Goal: Information Seeking & Learning: Find specific fact

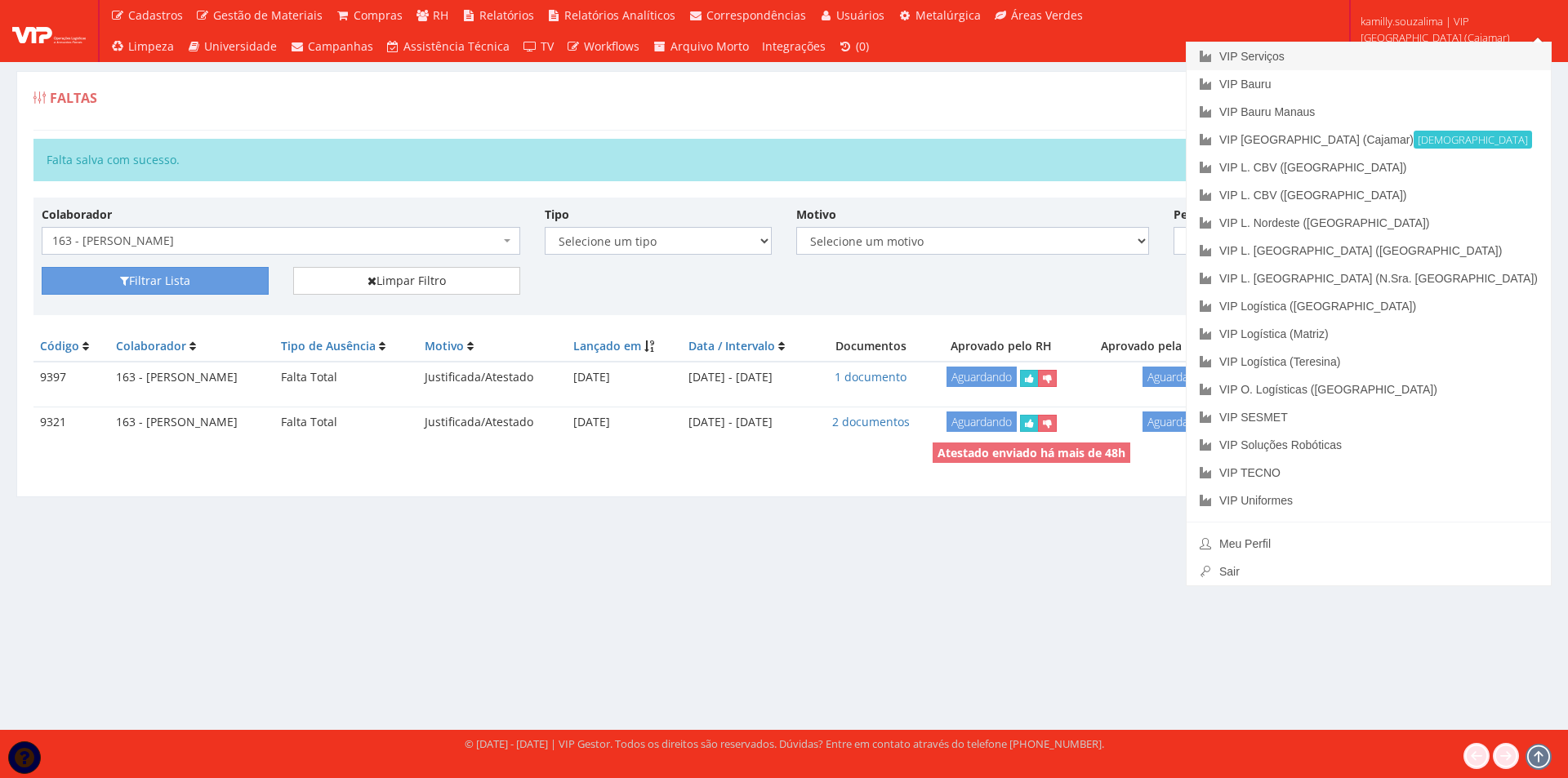
click at [1405, 52] on link "VIP Serviços" at bounding box center [1368, 57] width 364 height 28
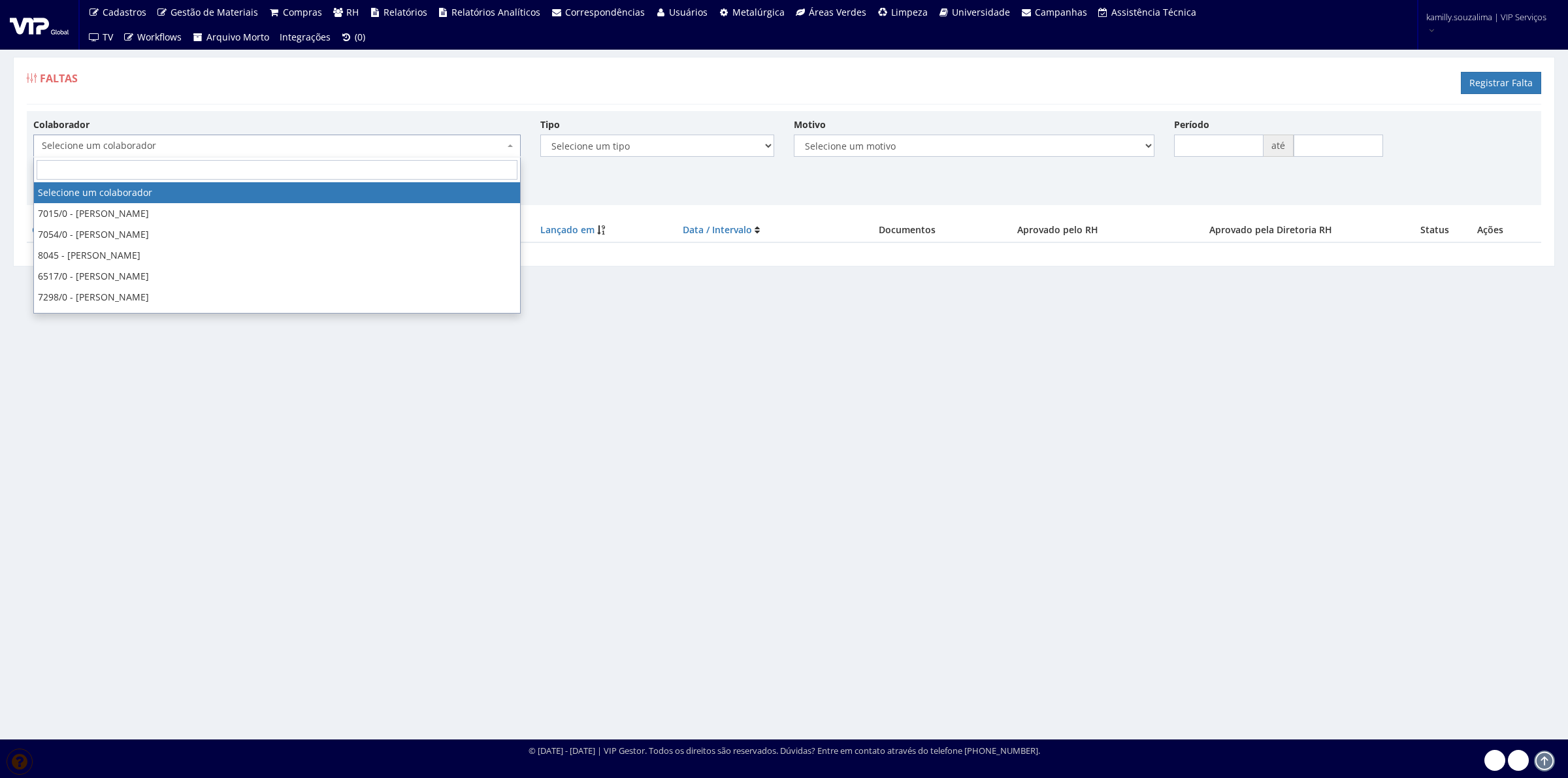
click at [339, 148] on span "Selecione um colaborador" at bounding box center [272, 146] width 463 height 13
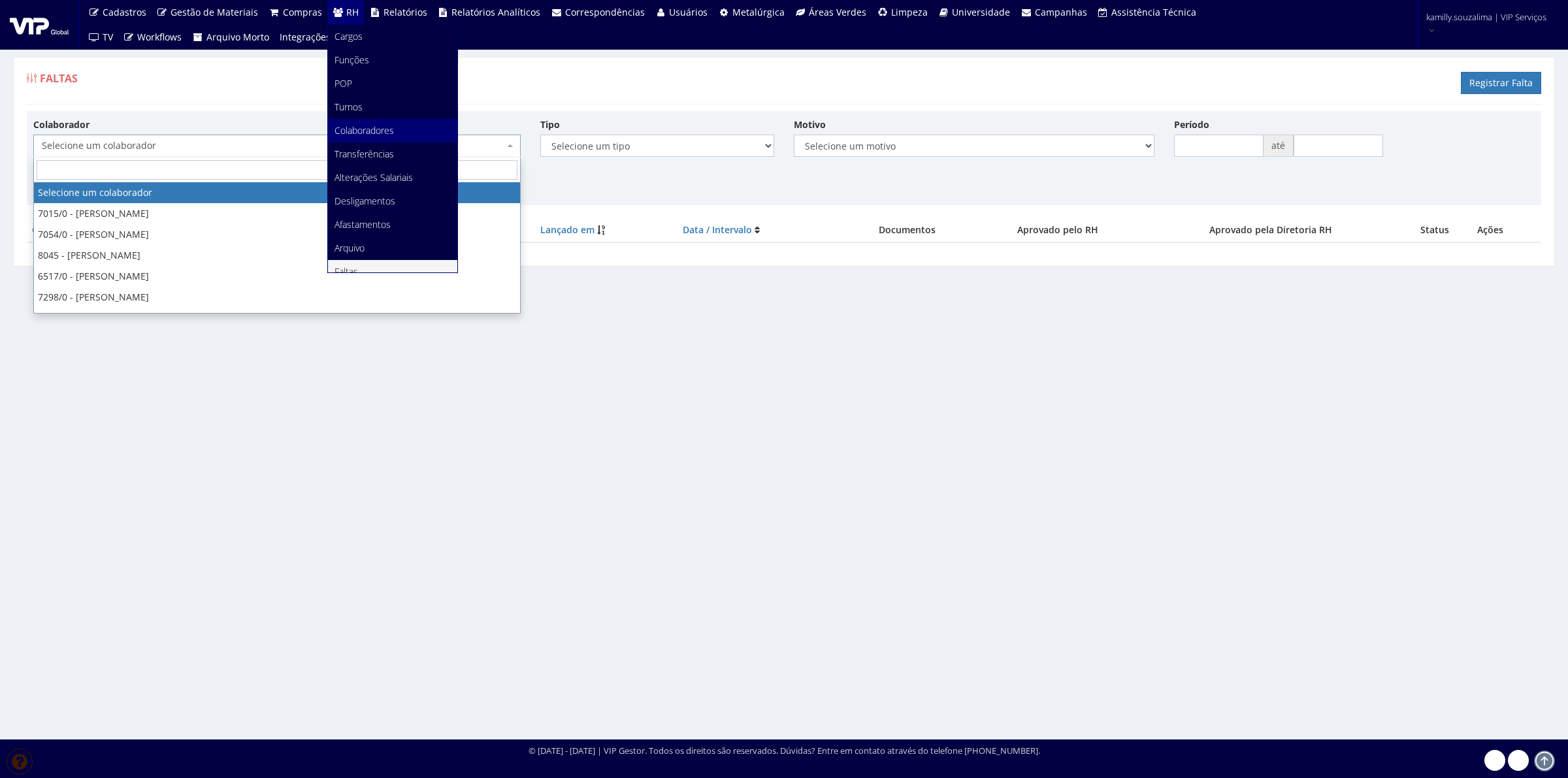
click at [386, 128] on span "Colaboradores" at bounding box center [364, 130] width 59 height 13
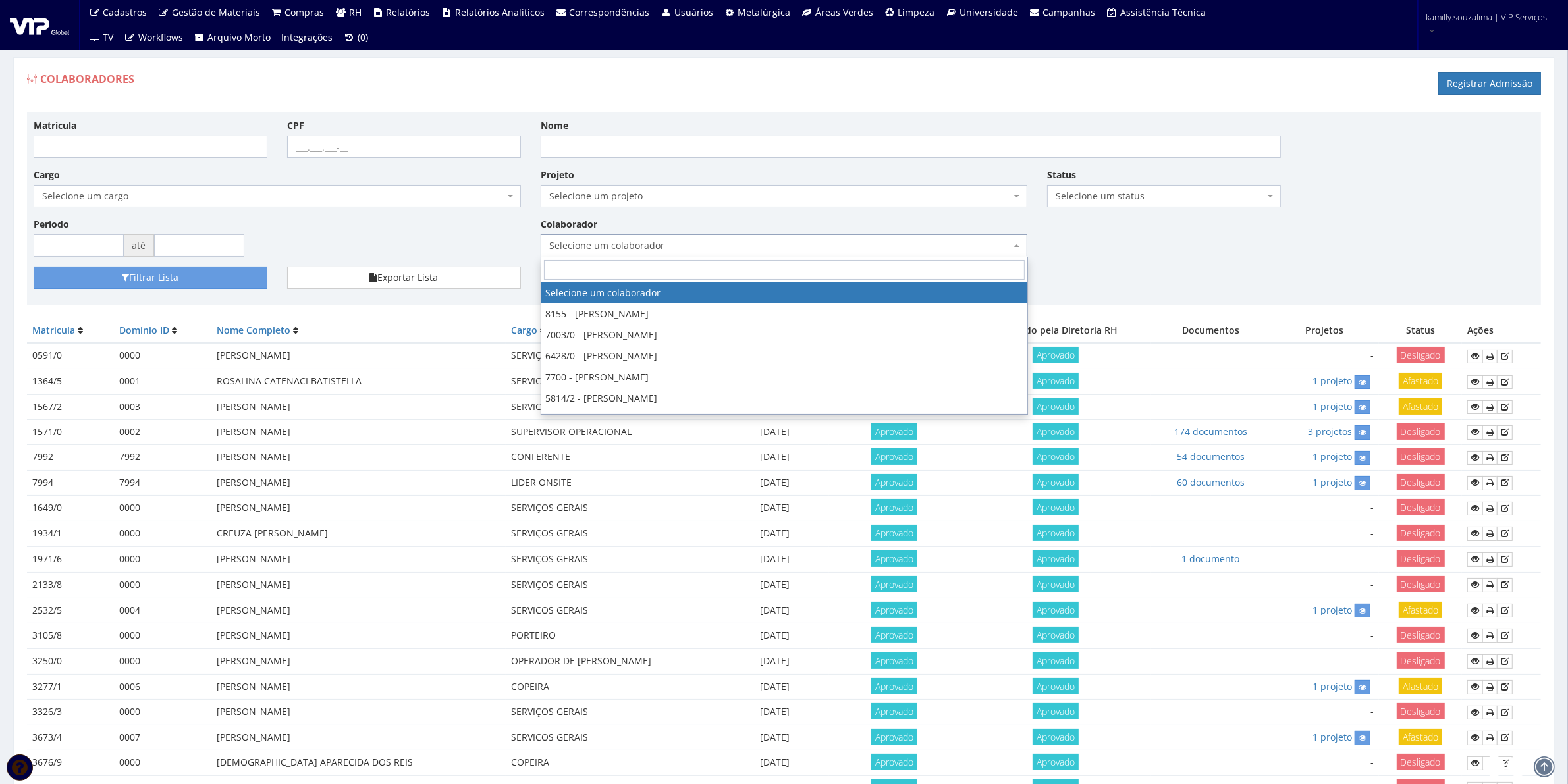
click at [578, 249] on span "Selecione um colaborador" at bounding box center [781, 245] width 463 height 13
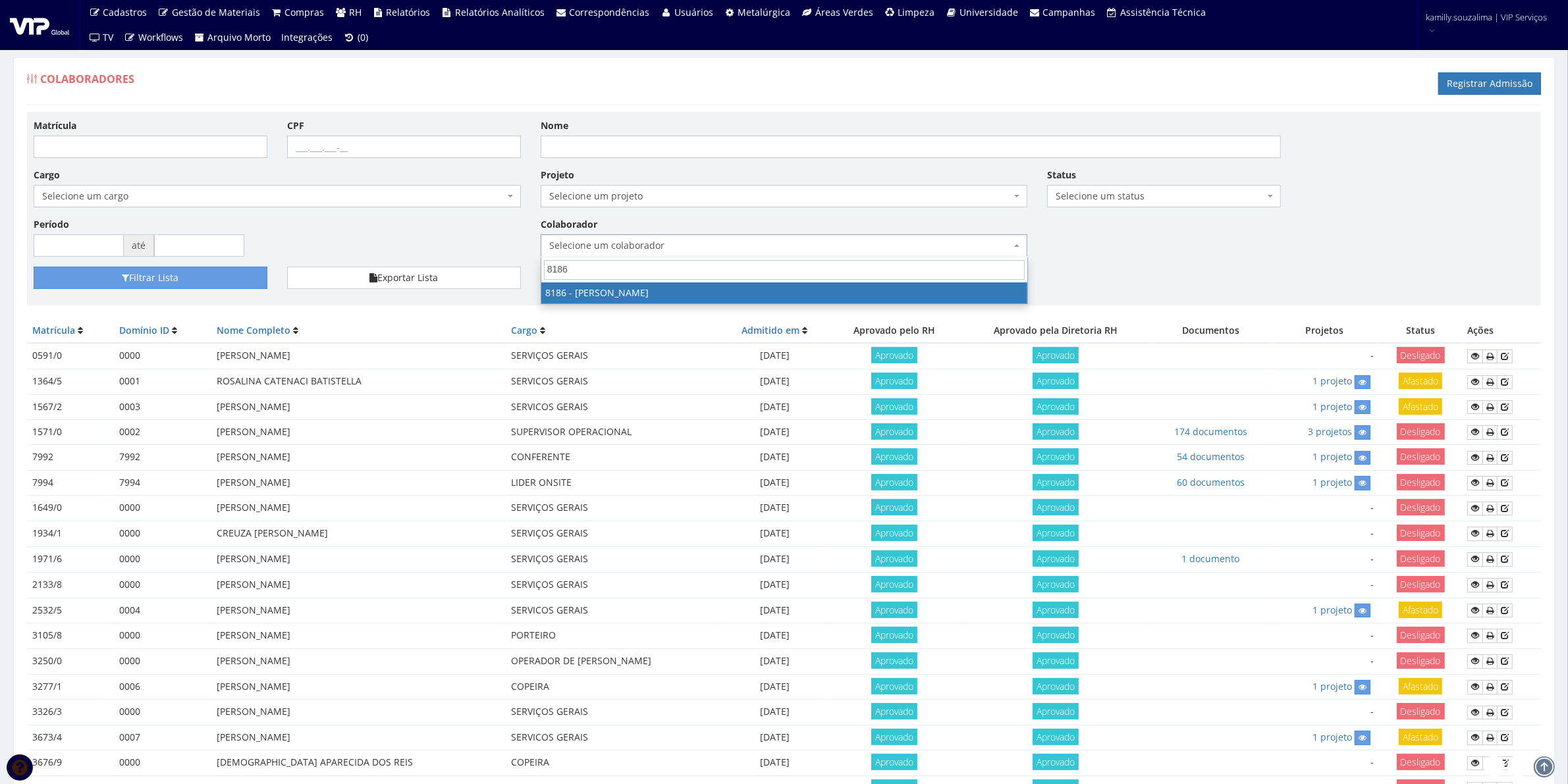
type input "8186"
select select "4098"
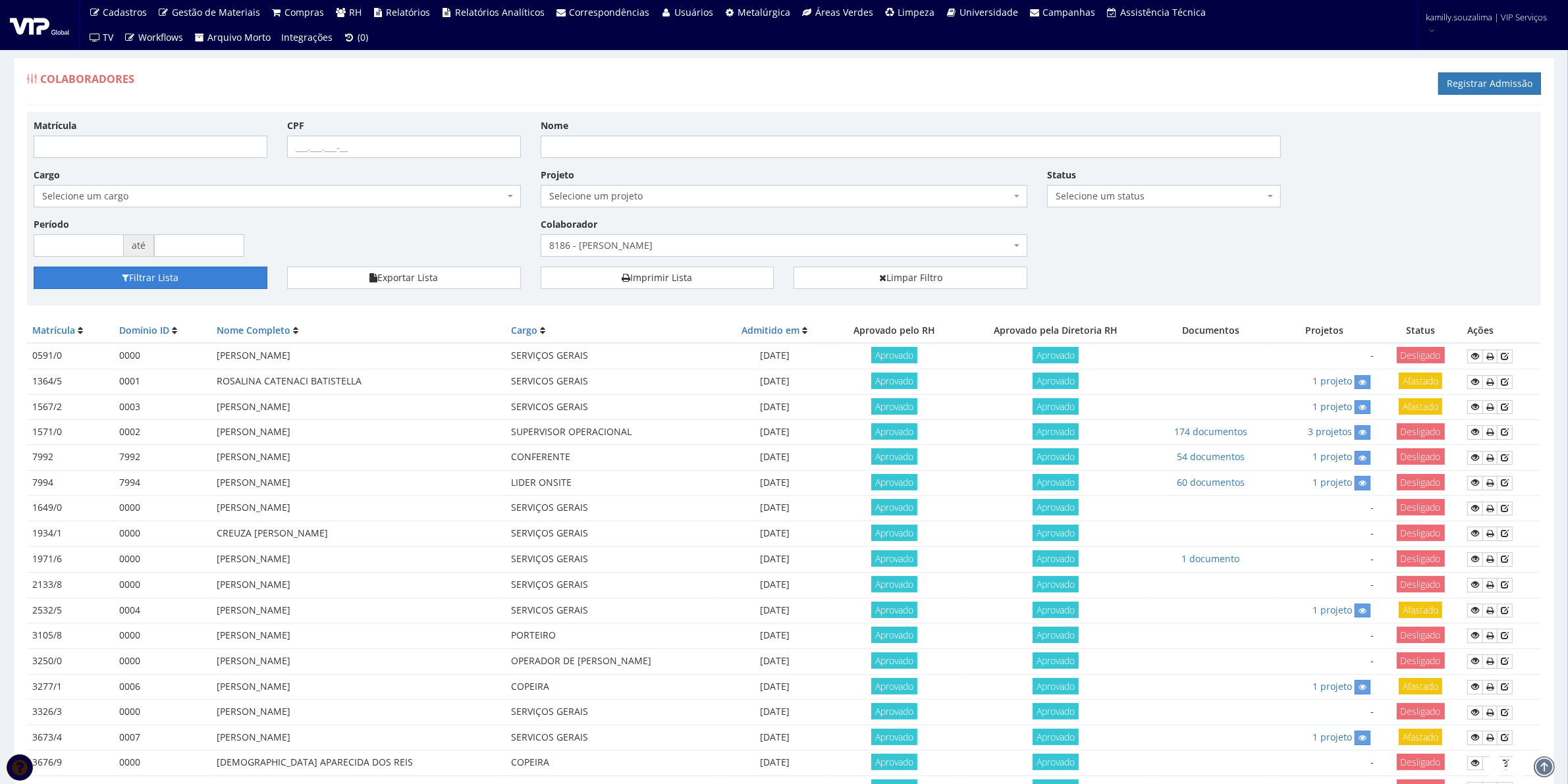
click at [145, 275] on button "Filtrar Lista" at bounding box center [150, 278] width 234 height 22
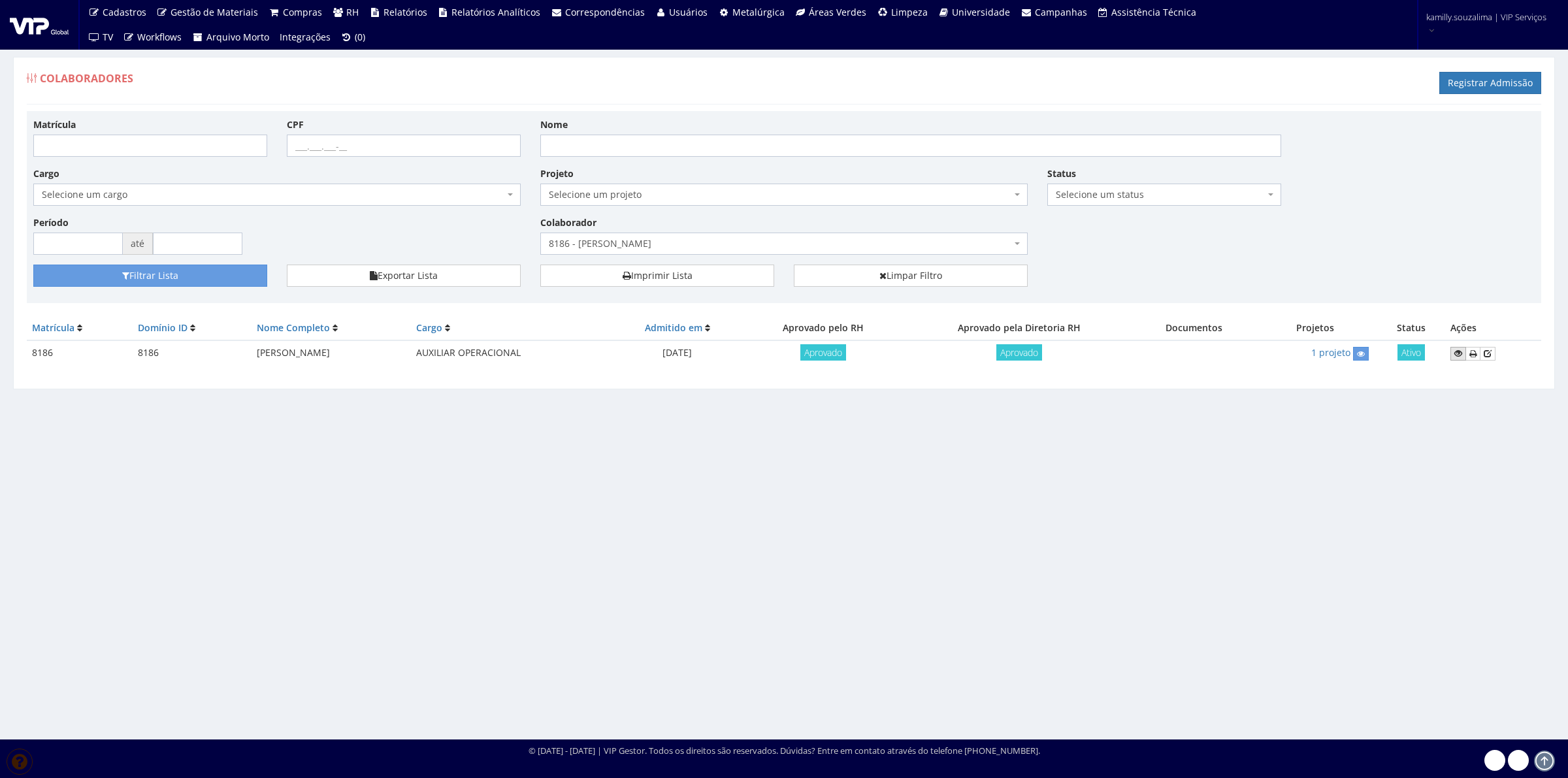
click at [1454, 356] on icon at bounding box center [1457, 353] width 8 height 9
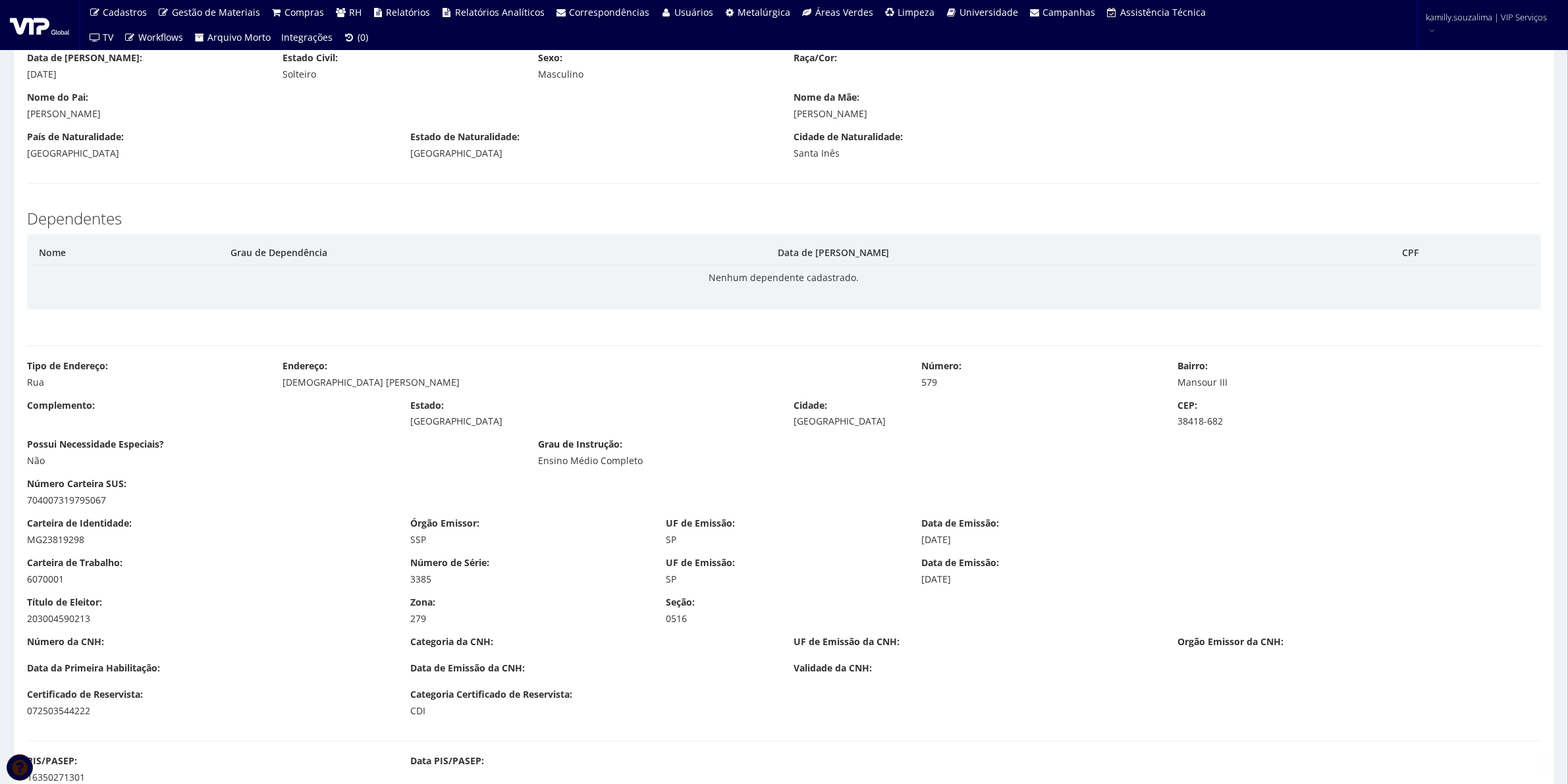
scroll to position [494, 0]
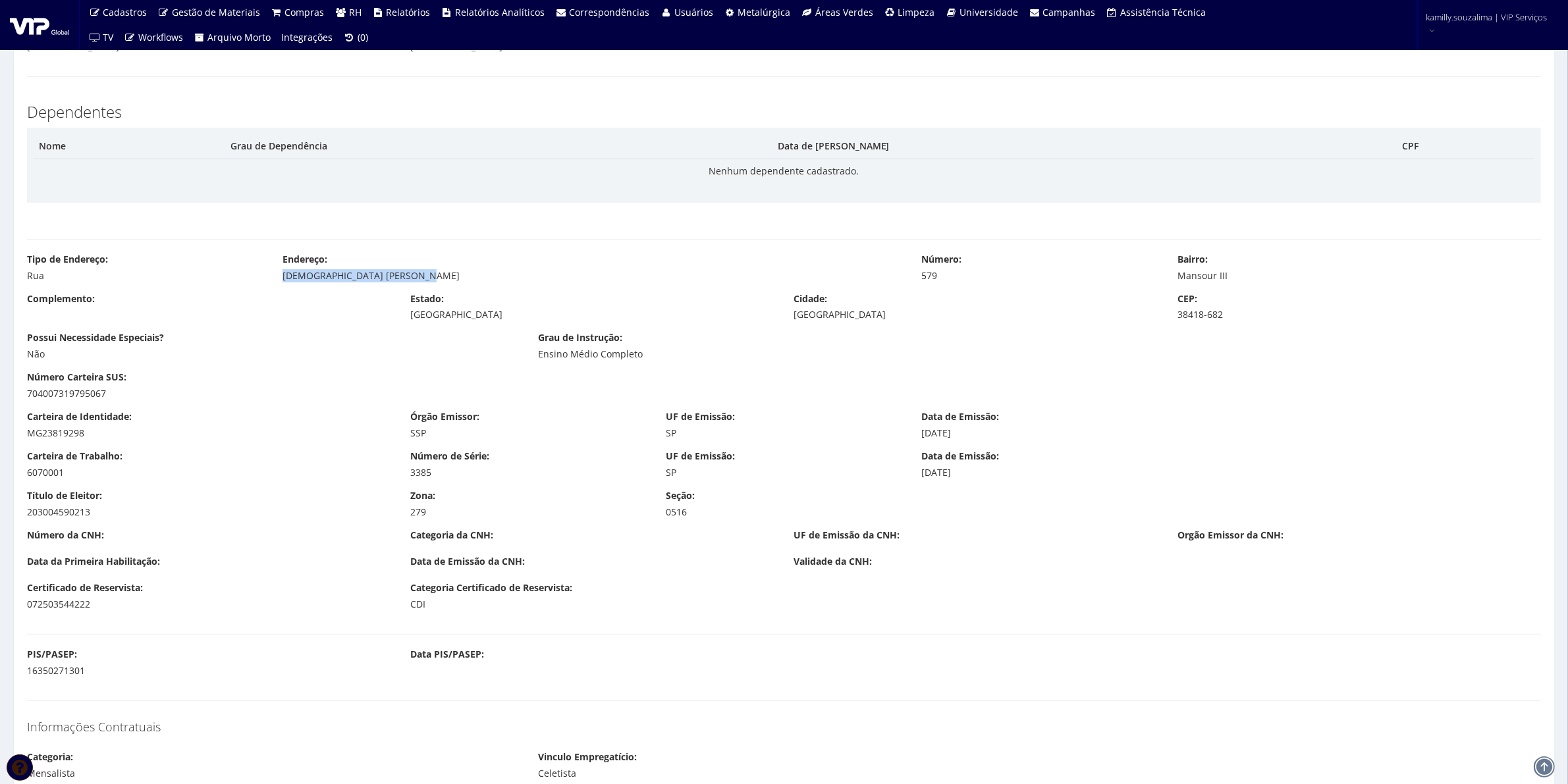
drag, startPoint x: 419, startPoint y: 277, endPoint x: 271, endPoint y: 287, distance: 148.3
click at [277, 283] on div "Tipo de Endereço: Rua Endereço: [DEMOGRAPHIC_DATA] [PERSON_NAME] Número: 579 Ba…" at bounding box center [784, 272] width 1534 height 40
copy div "[DEMOGRAPHIC_DATA] [PERSON_NAME]"
drag, startPoint x: 1250, startPoint y: 280, endPoint x: 1179, endPoint y: 282, distance: 71.0
click at [1179, 281] on div "Mansour III" at bounding box center [1359, 276] width 364 height 13
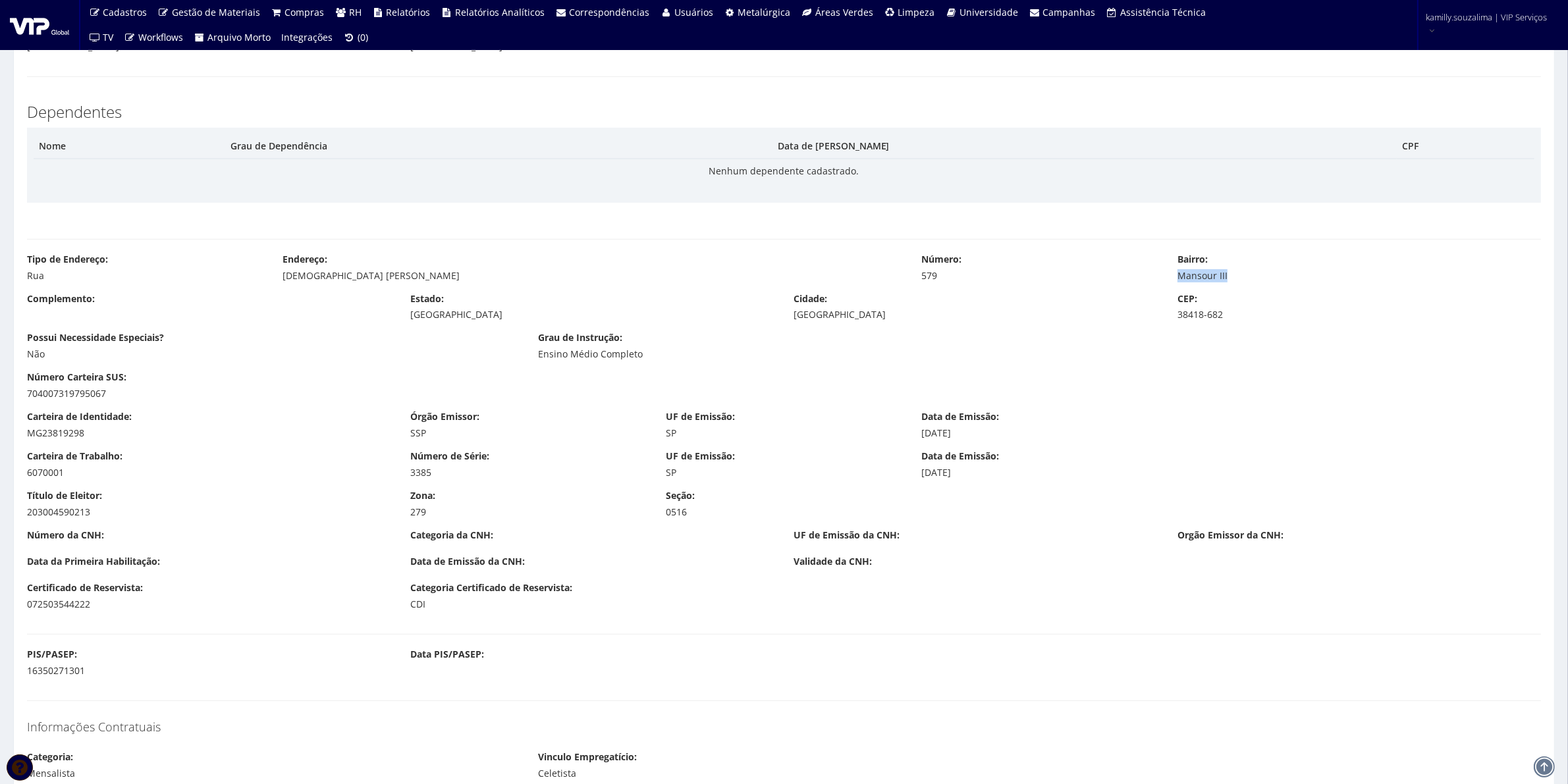
copy div "Mansour III"
drag, startPoint x: 848, startPoint y: 313, endPoint x: 794, endPoint y: 314, distance: 54.0
click at [794, 314] on div "Uberlândia" at bounding box center [976, 315] width 364 height 13
copy div "Uberlândia"
drag, startPoint x: 1260, startPoint y: 320, endPoint x: 1173, endPoint y: 318, distance: 87.0
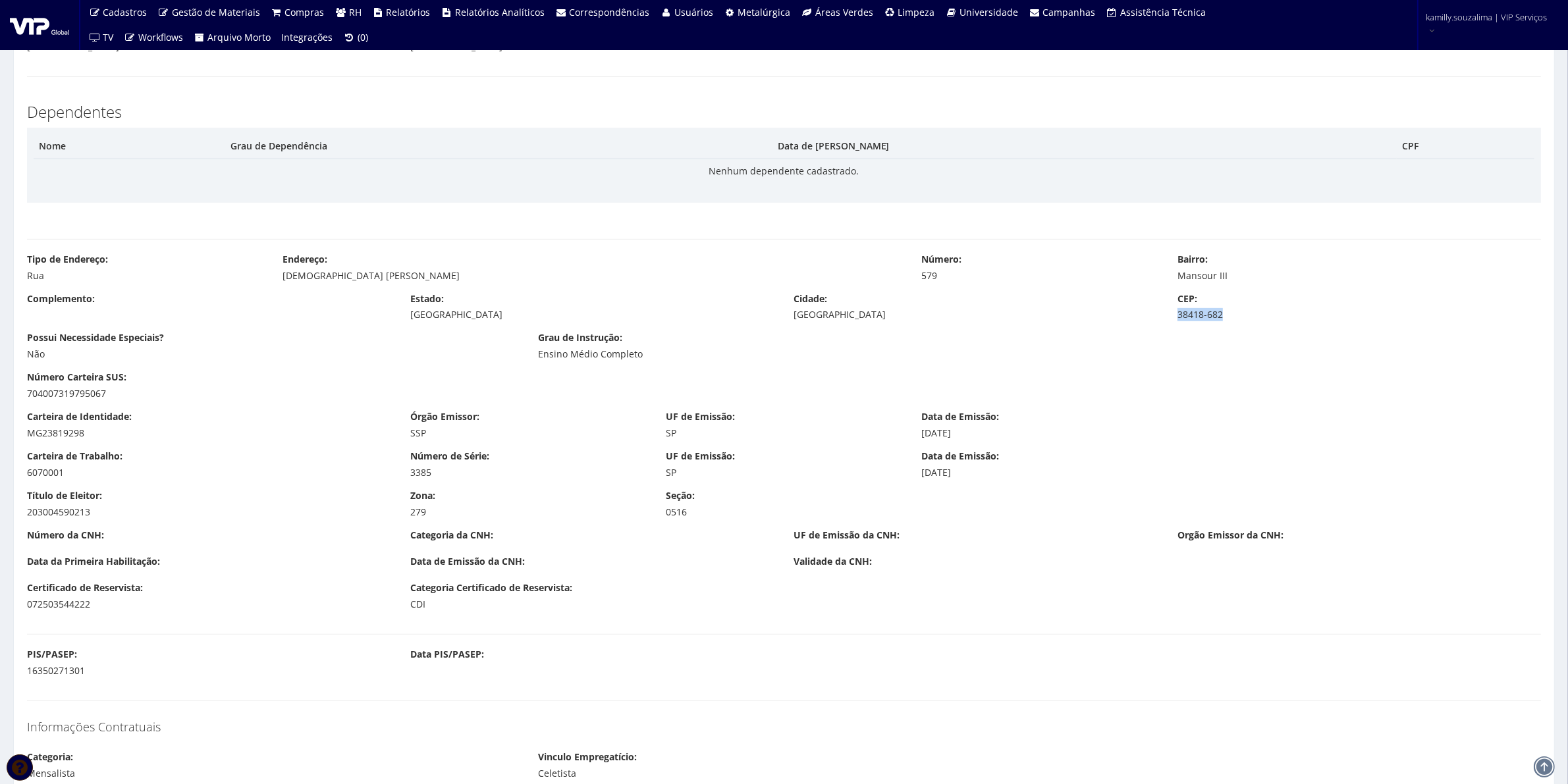
click at [1173, 318] on div "CEP: 38418-682" at bounding box center [1359, 307] width 383 height 30
copy div "38418-682"
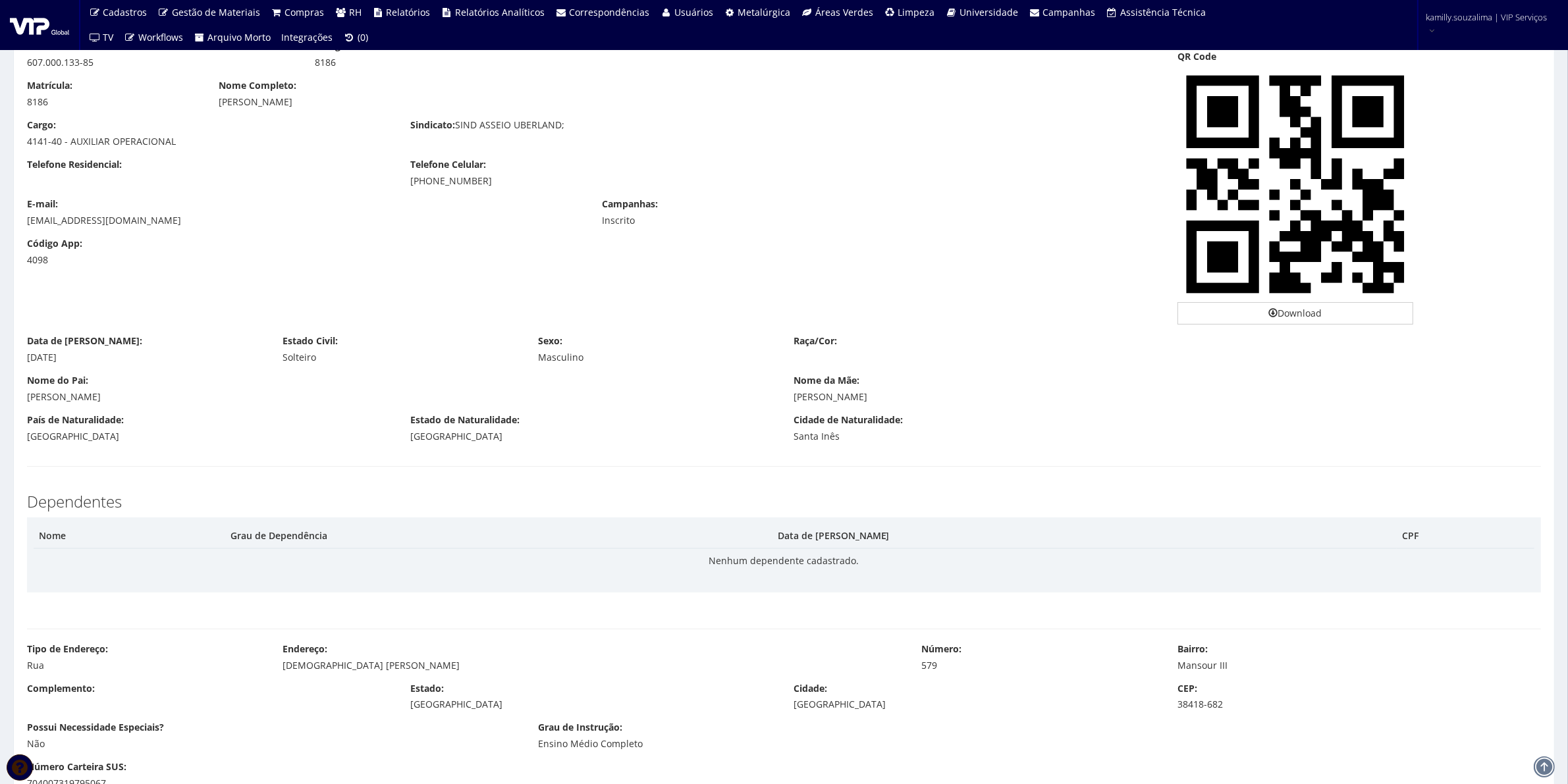
scroll to position [0, 0]
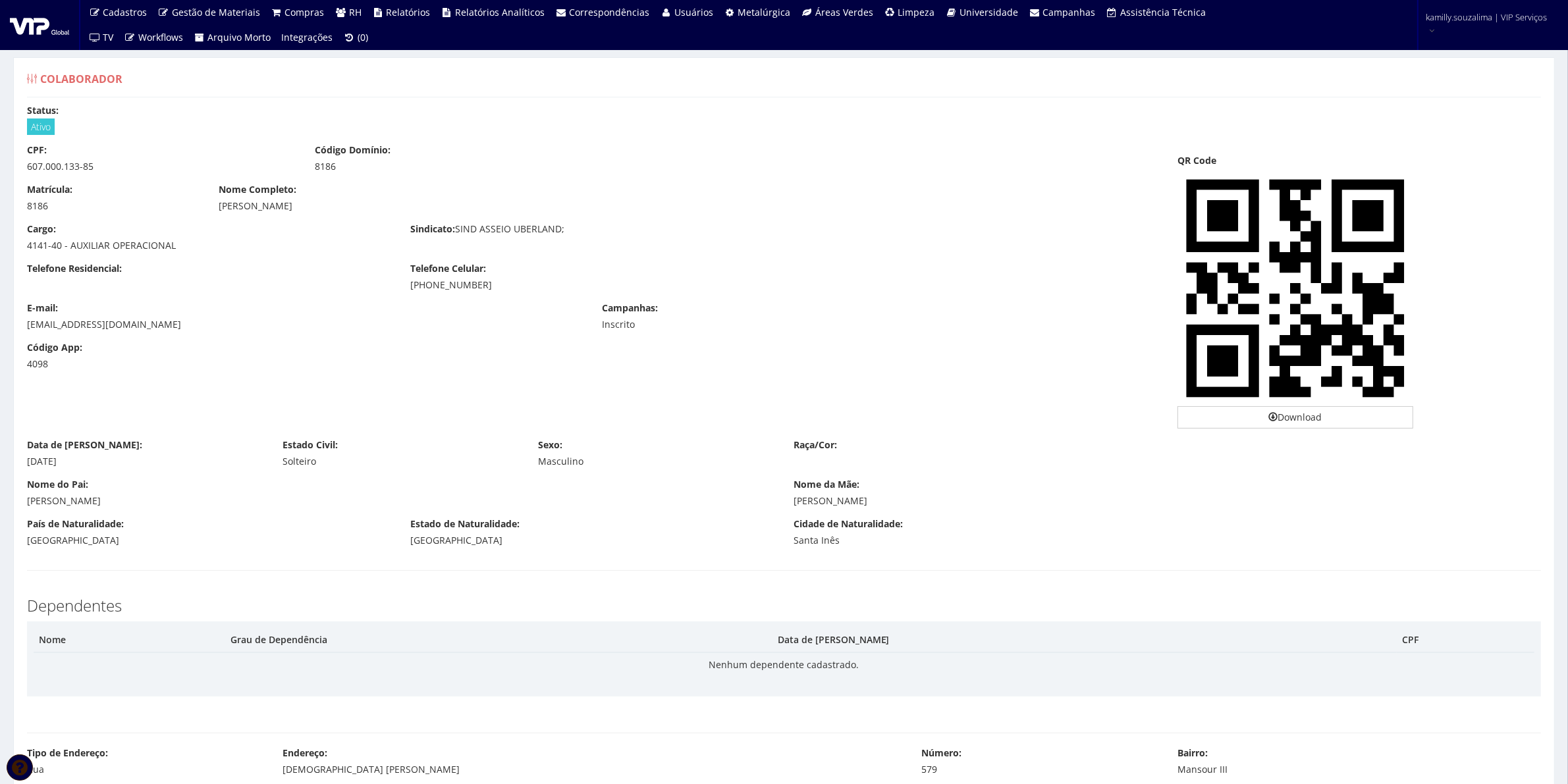
drag, startPoint x: 507, startPoint y: 284, endPoint x: 400, endPoint y: 296, distance: 107.7
click at [400, 296] on div "Telefone Residencial: Telefone Celular: (34) 99636-6665" at bounding box center [592, 281] width 1150 height 40
copy div "(34) 99636-6665"
drag, startPoint x: 343, startPoint y: 215, endPoint x: 217, endPoint y: 214, distance: 126.0
click at [217, 214] on div "Matrícula: 8186 Nome Completo: LUCAS MATOS DA SILVA" at bounding box center [592, 203] width 1150 height 40
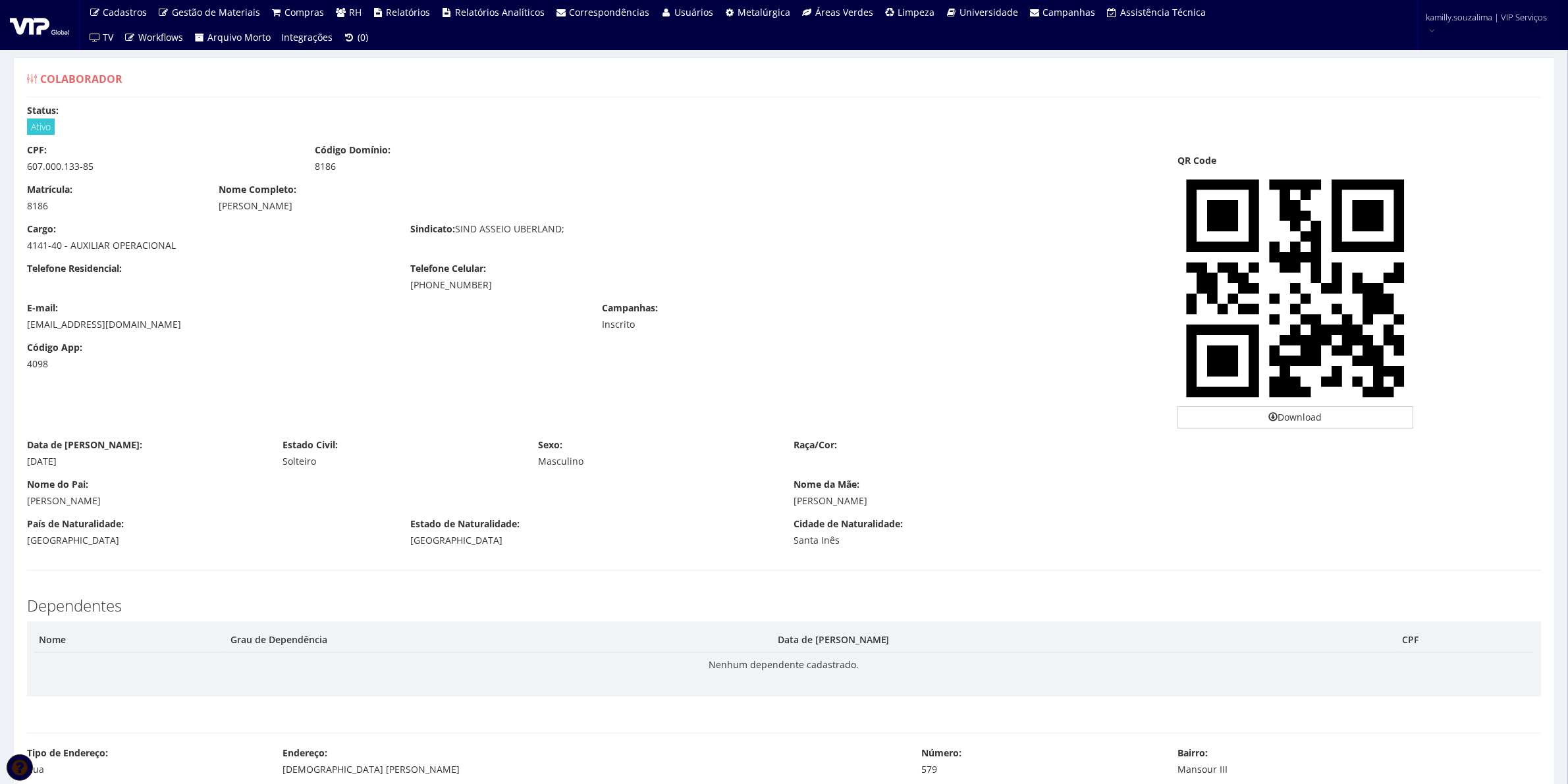
copy div "LUCAS MATOS DA SILVA"
drag, startPoint x: 287, startPoint y: 241, endPoint x: 462, endPoint y: 296, distance: 183.4
click at [315, 262] on div "CPF: 607.000.133-85 Código Domínio: 8186 Matrícula: 8186 Nome Completo: LUCAS M…" at bounding box center [592, 262] width 1150 height 237
drag, startPoint x: 489, startPoint y: 287, endPoint x: 405, endPoint y: 290, distance: 84.1
click at [405, 290] on div "Telefone Celular: (34) 99636-6665" at bounding box center [592, 277] width 383 height 30
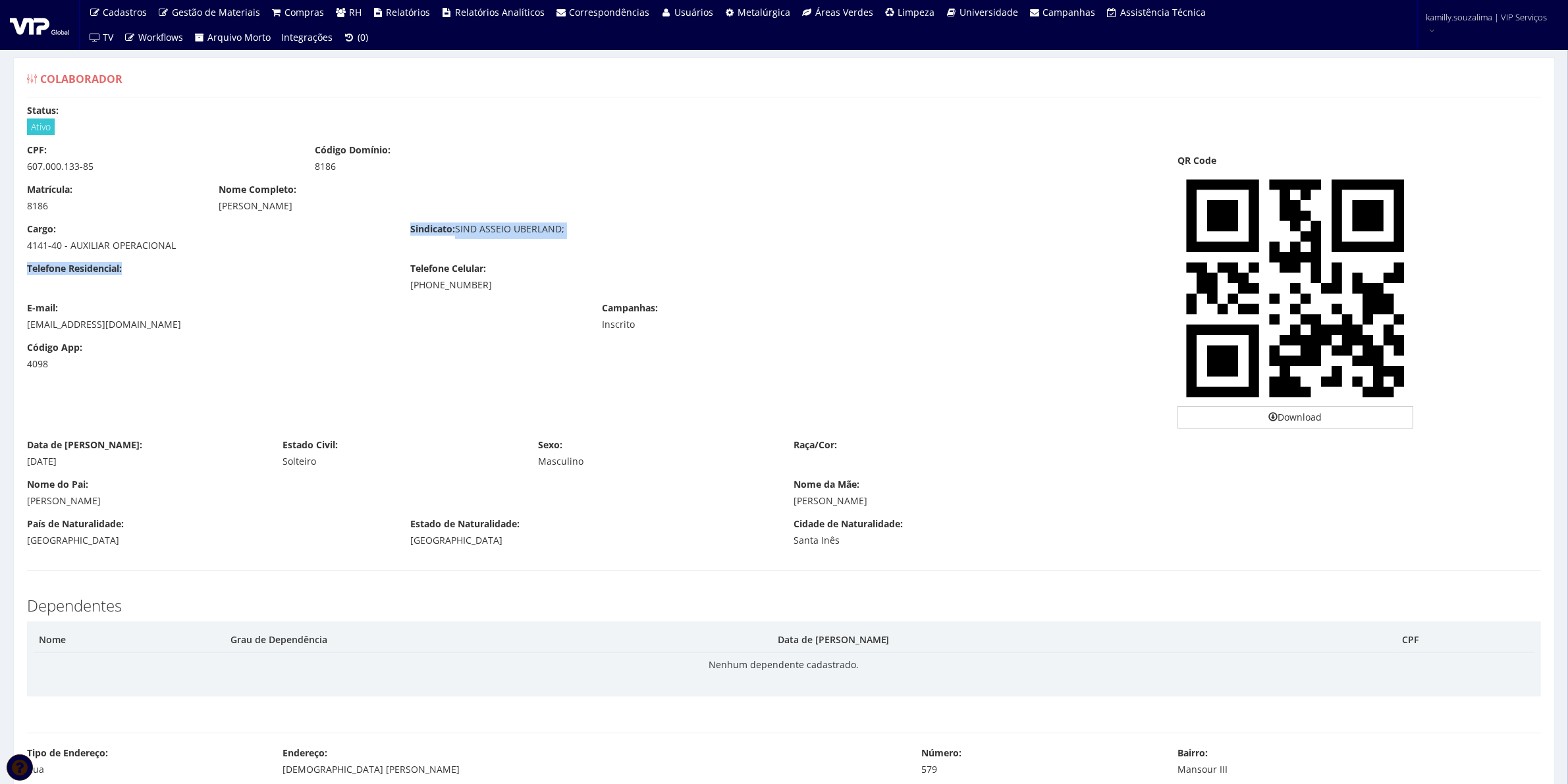
copy div "(34) 99636-6665"
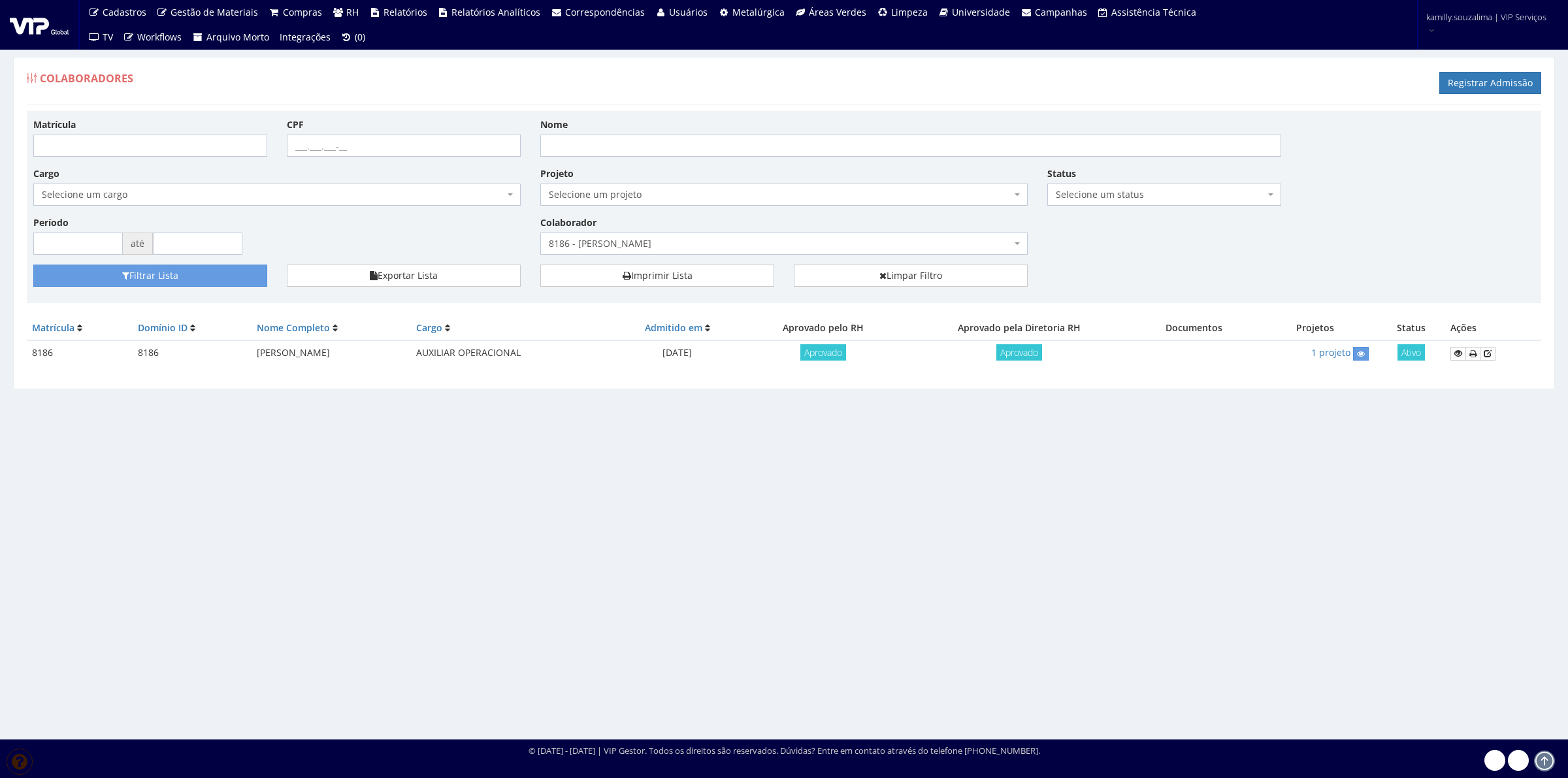
click at [569, 248] on span "8186 - [PERSON_NAME]" at bounding box center [780, 243] width 463 height 13
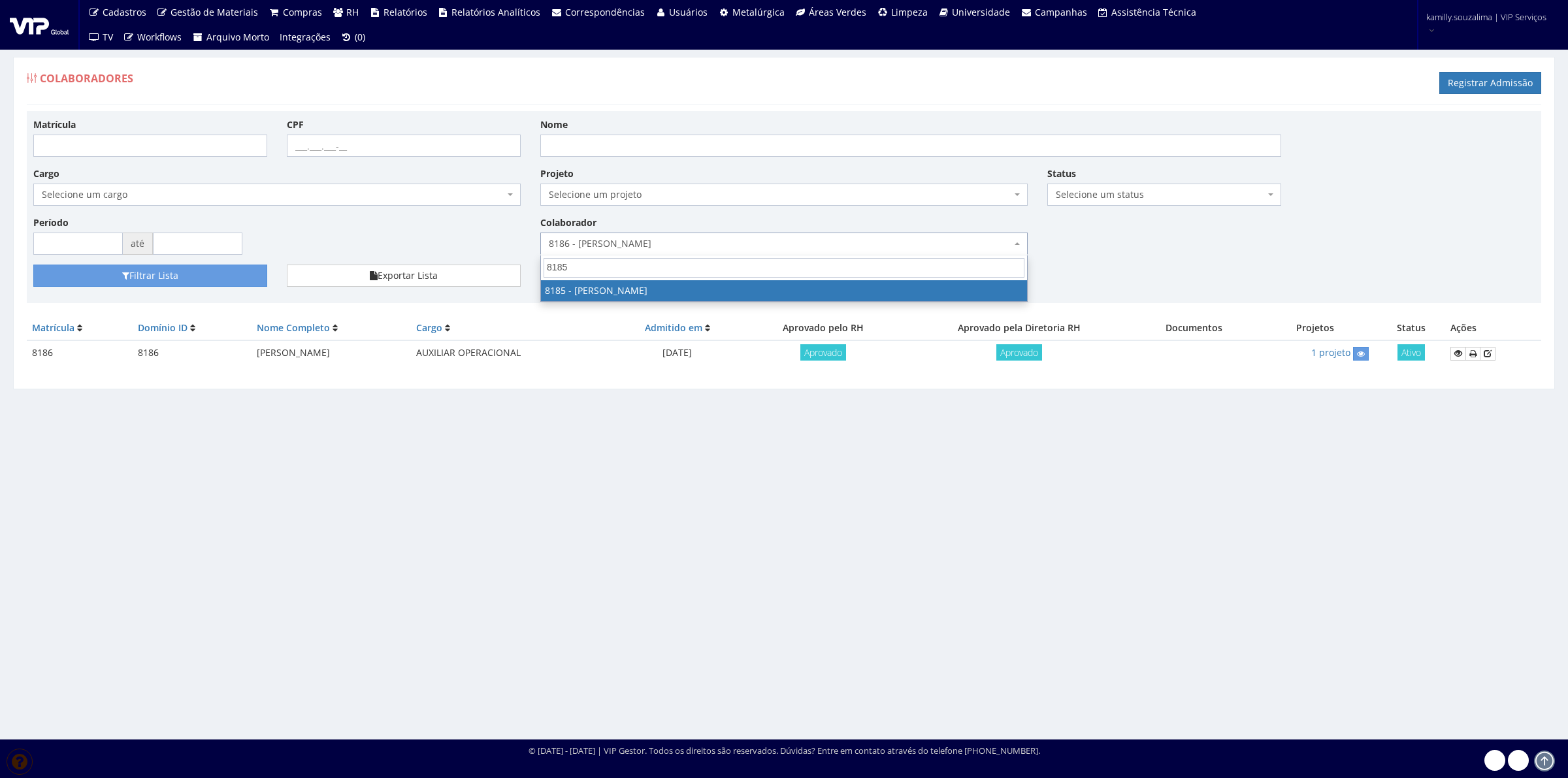
type input "8185"
drag, startPoint x: 602, startPoint y: 295, endPoint x: 190, endPoint y: 307, distance: 412.2
select select "4096"
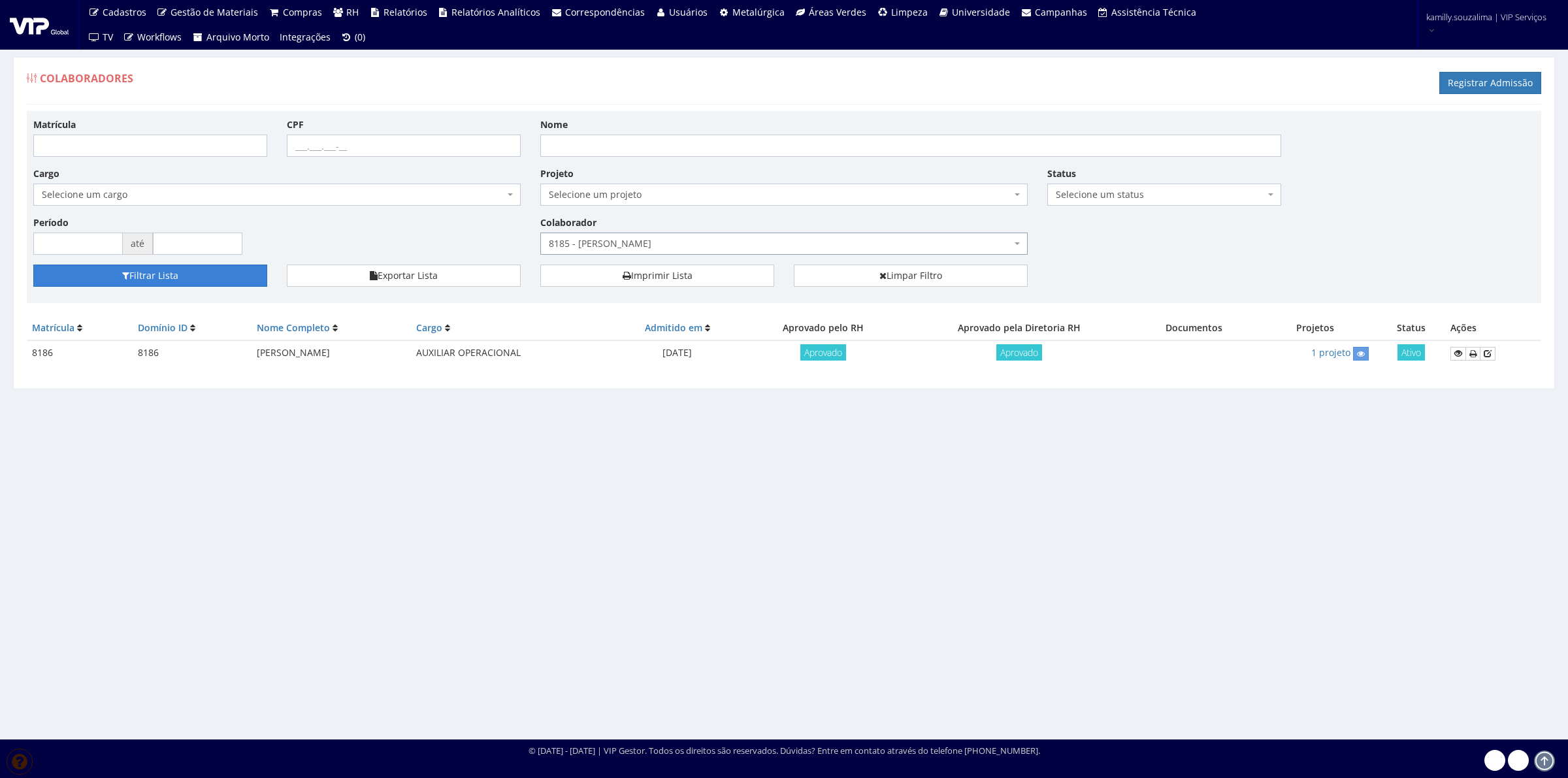
drag, startPoint x: 151, startPoint y: 275, endPoint x: 171, endPoint y: 275, distance: 20.0
click at [151, 275] on button "Filtrar Lista" at bounding box center [150, 275] width 234 height 22
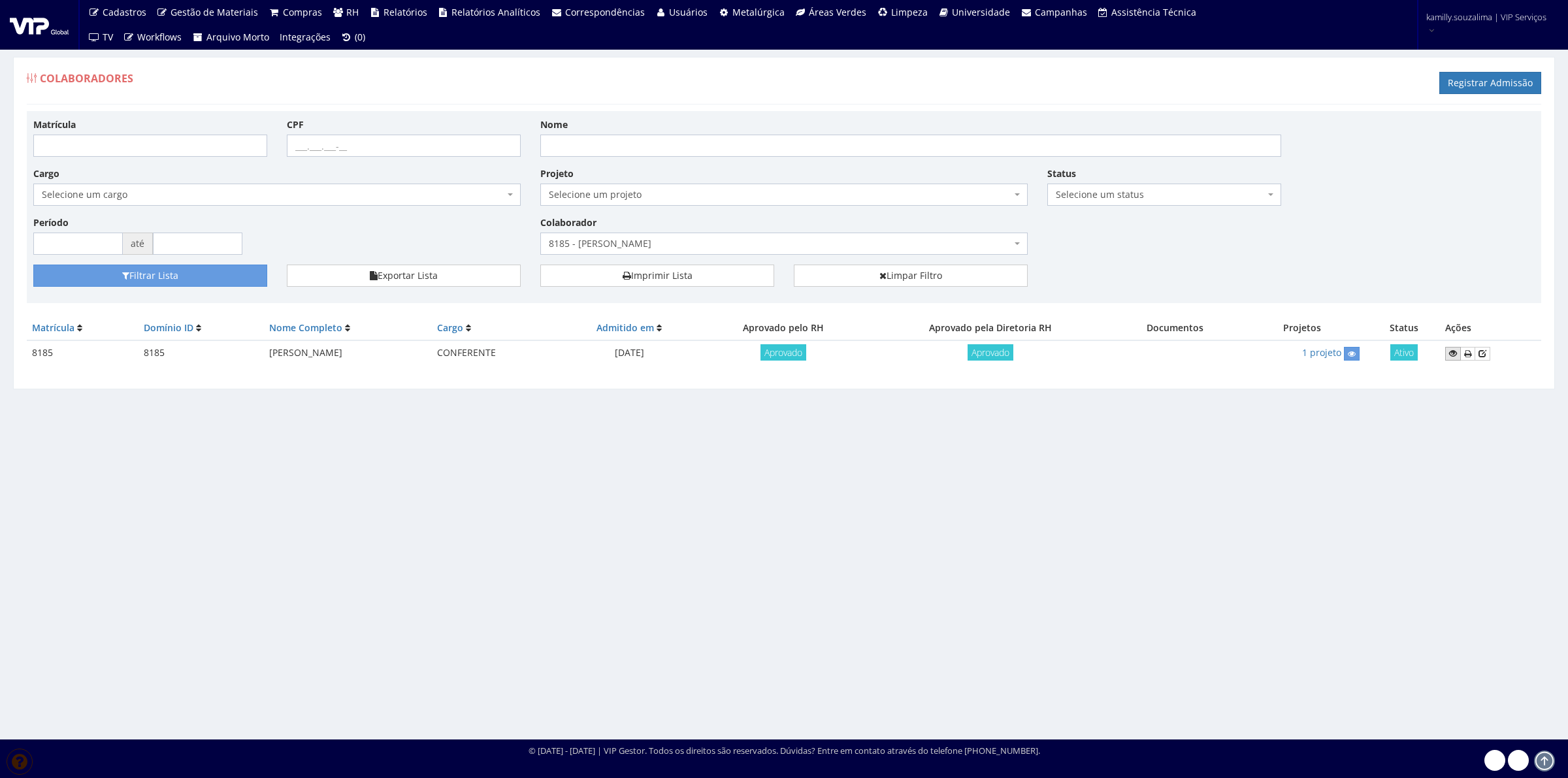
click at [1454, 353] on icon at bounding box center [1452, 353] width 8 height 9
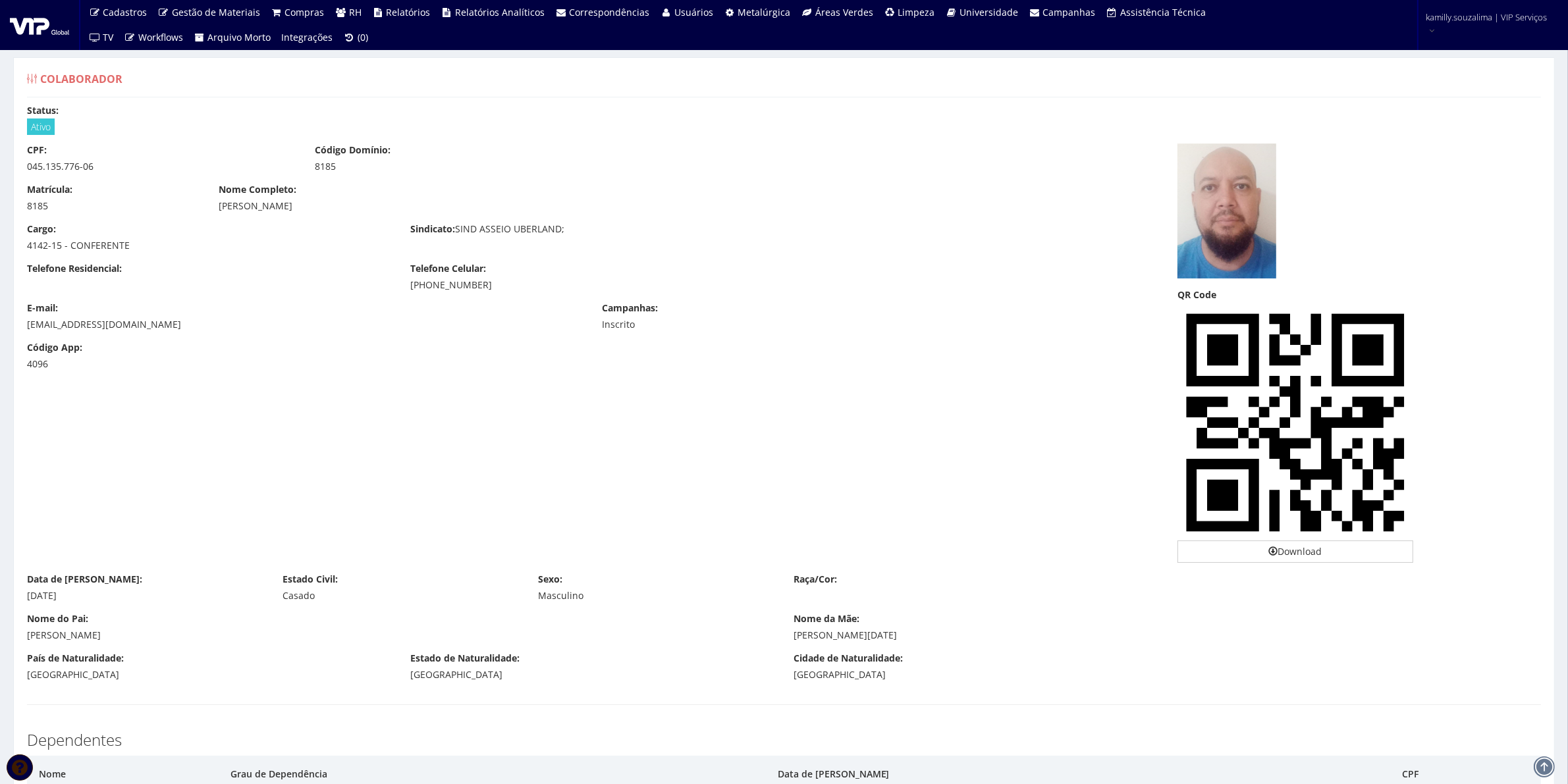
drag, startPoint x: 485, startPoint y: 290, endPoint x: 400, endPoint y: 290, distance: 85.0
click at [400, 290] on div "Telefone Celular: [PHONE_NUMBER]" at bounding box center [592, 277] width 383 height 30
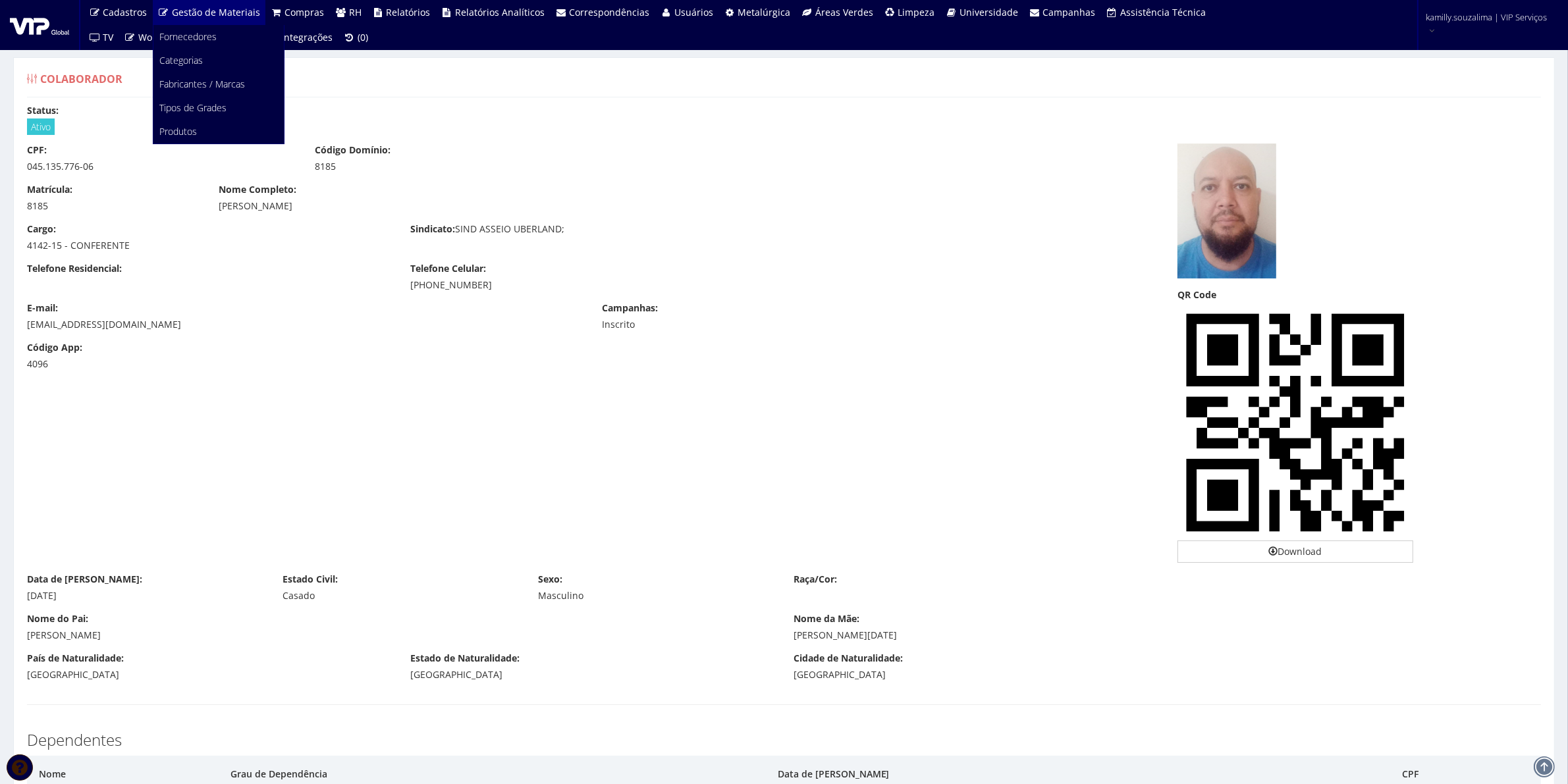
copy div "[PHONE_NUMBER]"
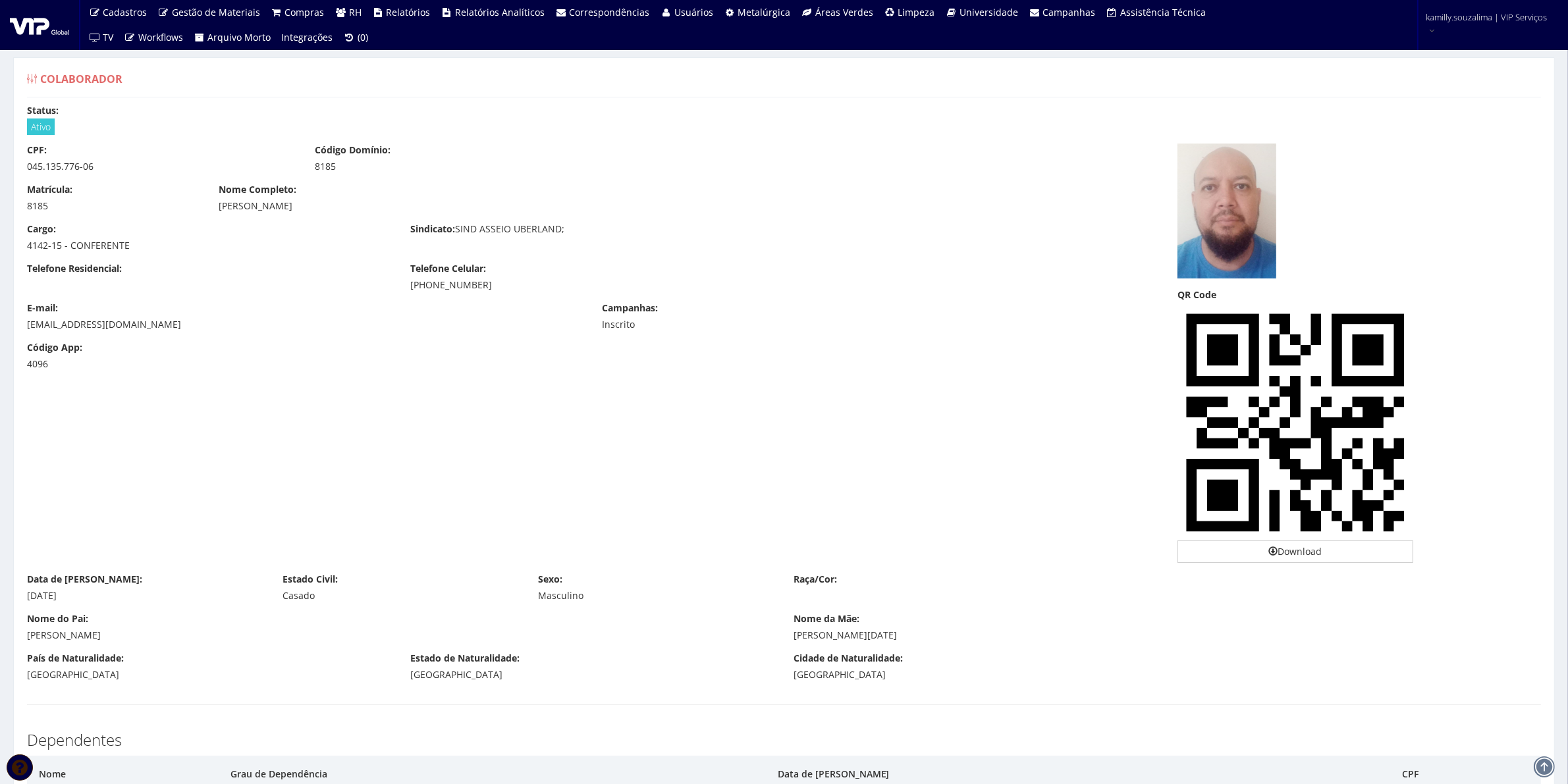
click at [419, 364] on div "Código App: 4096" at bounding box center [592, 361] width 1150 height 40
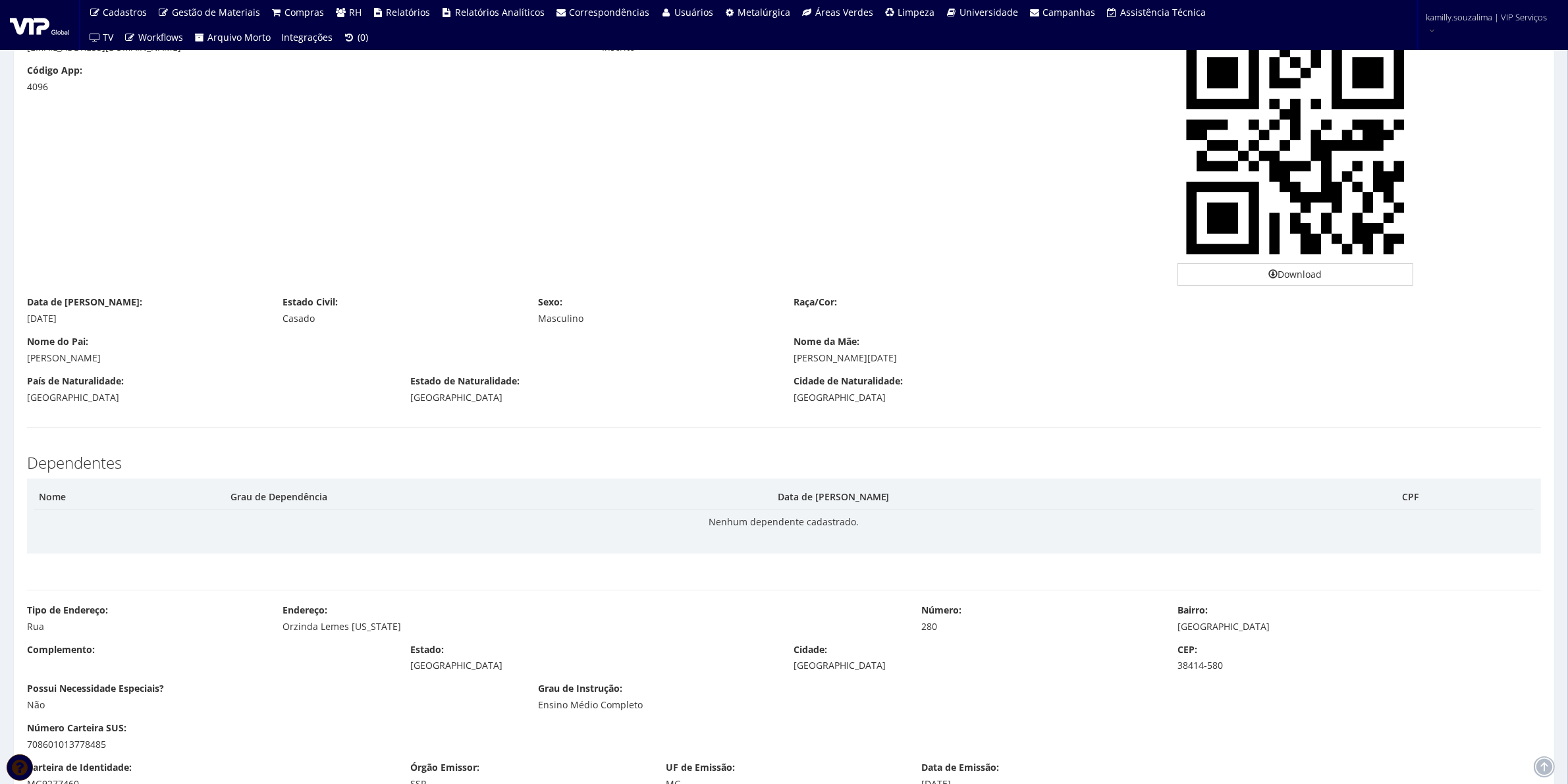
scroll to position [576, 0]
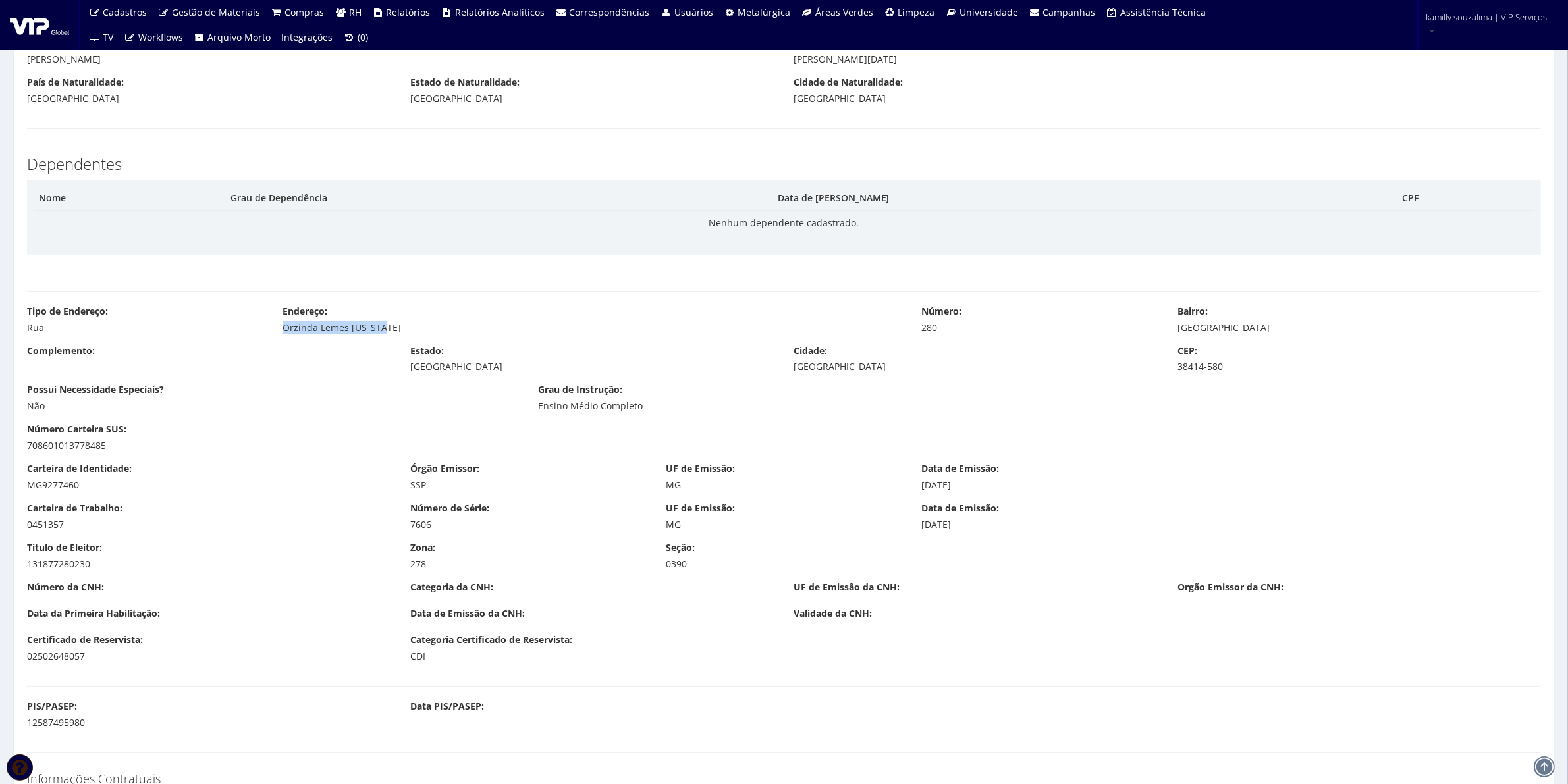
drag, startPoint x: 410, startPoint y: 337, endPoint x: 285, endPoint y: 332, distance: 125.1
click at [285, 332] on div "Tipo de Endereço: Rua Endereço: Orzinda Lemes Montana Número: 280 Bairro: Jardi…" at bounding box center [784, 324] width 1534 height 40
copy div "Orzinda Lemes Montana"
drag, startPoint x: 1192, startPoint y: 324, endPoint x: 1174, endPoint y: 331, distance: 19.3
click at [1174, 331] on div "Bairro: Jardim Europa" at bounding box center [1359, 319] width 383 height 30
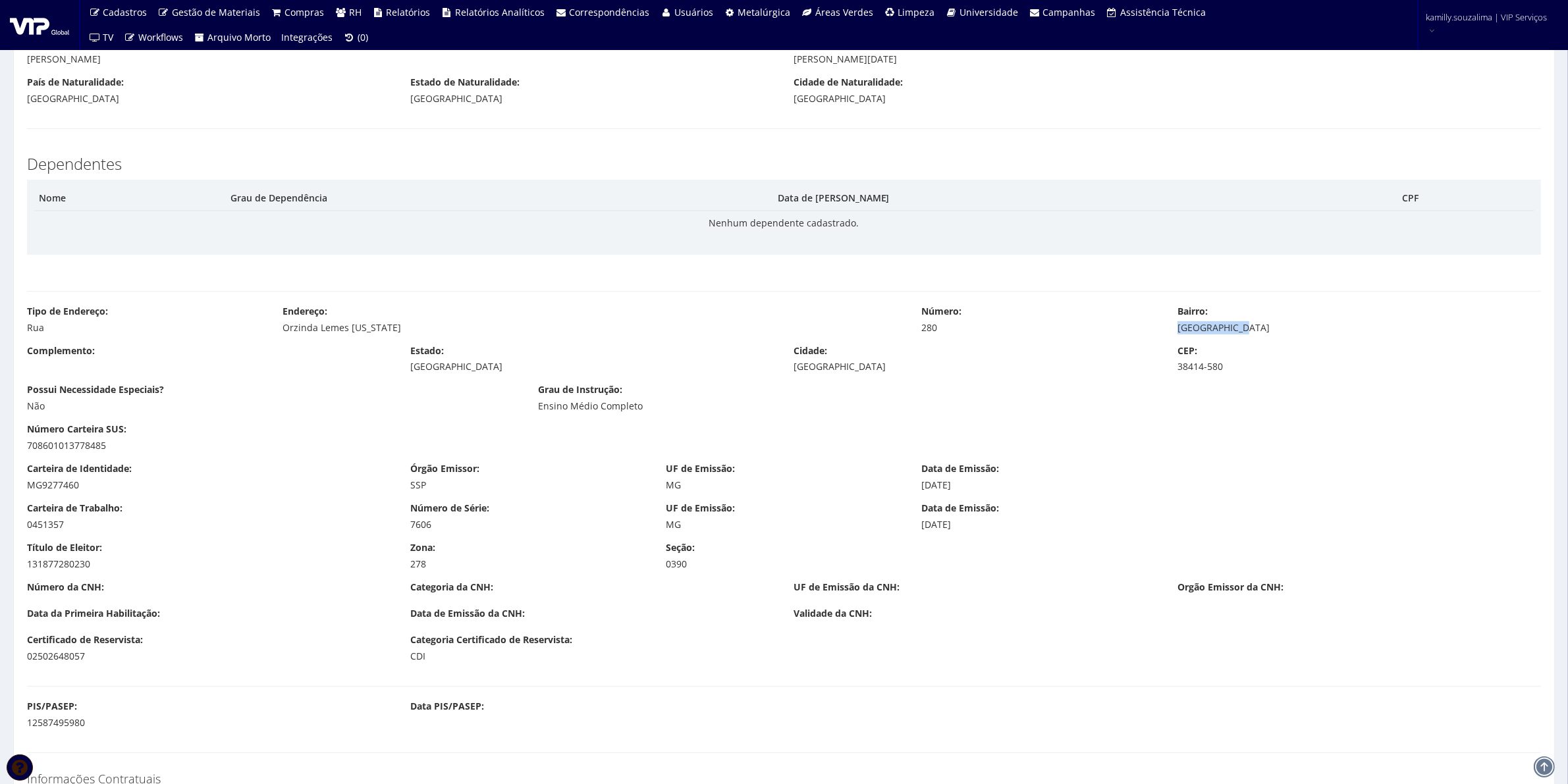
copy div "Jardim Europa"
drag, startPoint x: 858, startPoint y: 372, endPoint x: 787, endPoint y: 376, distance: 71.1
click at [787, 376] on div "Complemento: Estado: Minas Gerais Cidade: Uberlândia CEP: 38414-580" at bounding box center [784, 364] width 1534 height 40
copy div "Uberlândia"
drag, startPoint x: 1228, startPoint y: 369, endPoint x: 1170, endPoint y: 377, distance: 58.5
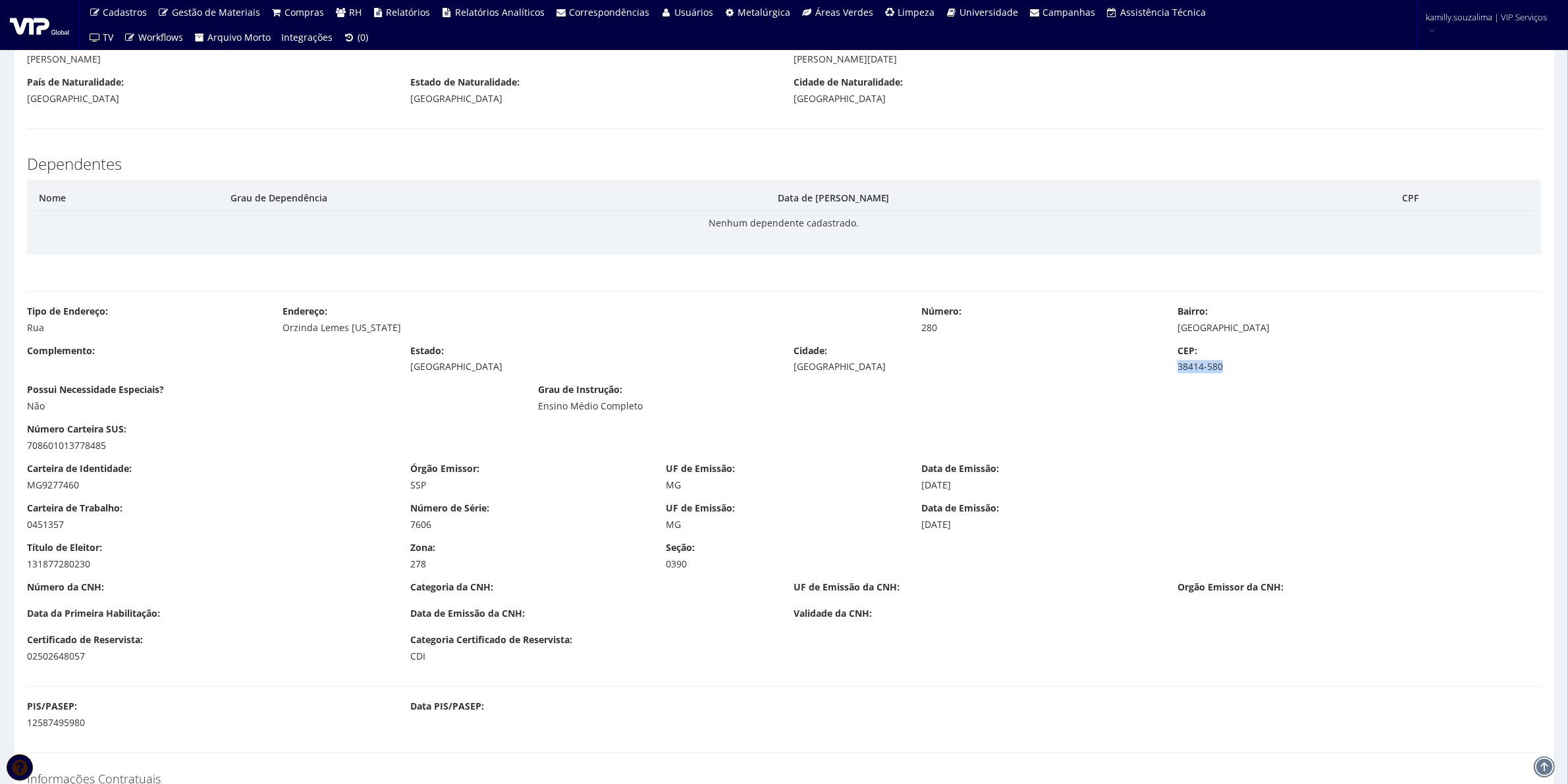
click at [1170, 377] on div "Complemento: Estado: Minas Gerais Cidade: Uberlândia CEP: 38414-580" at bounding box center [784, 364] width 1534 height 40
copy div "38414-580"
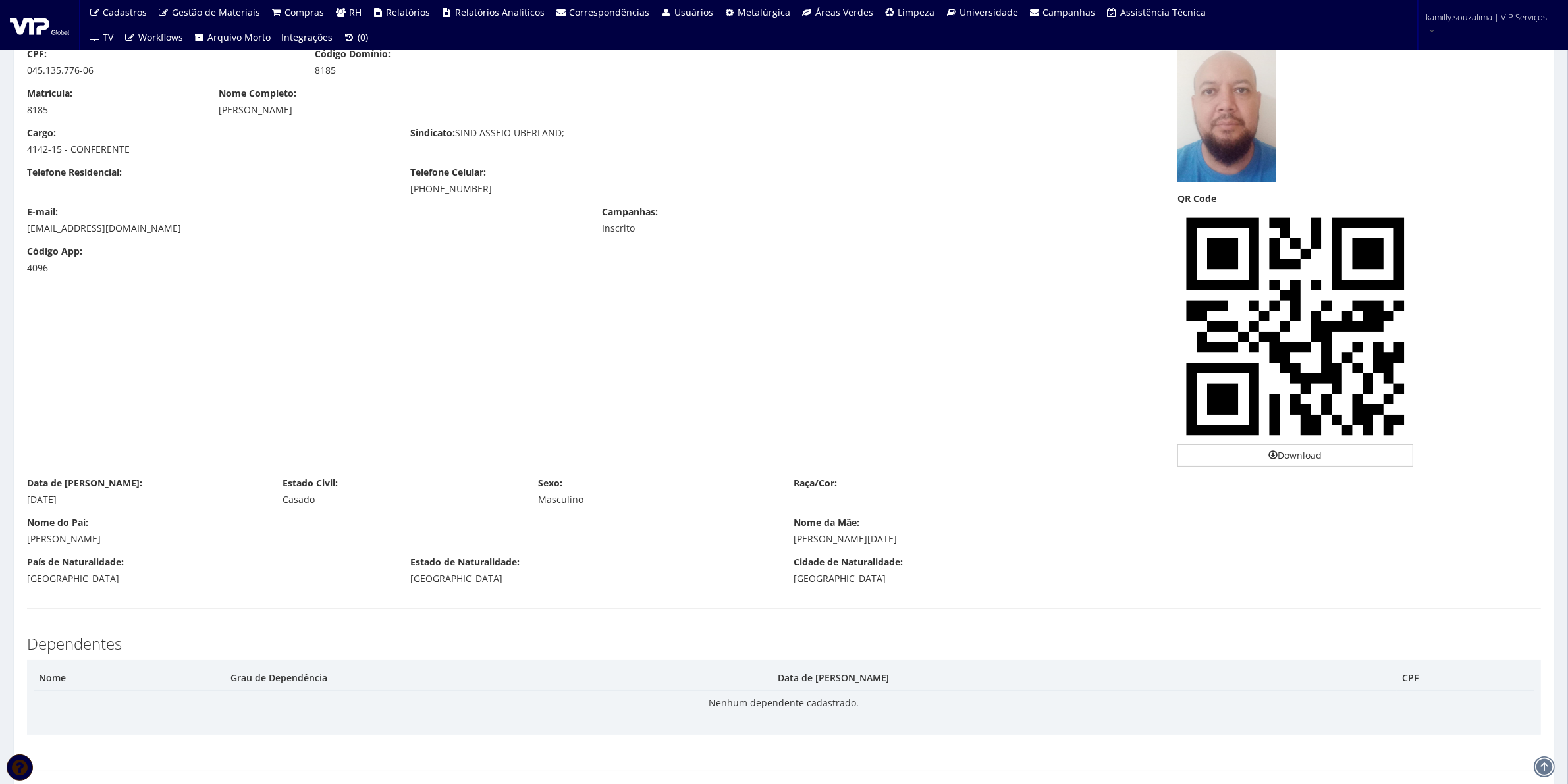
scroll to position [0, 0]
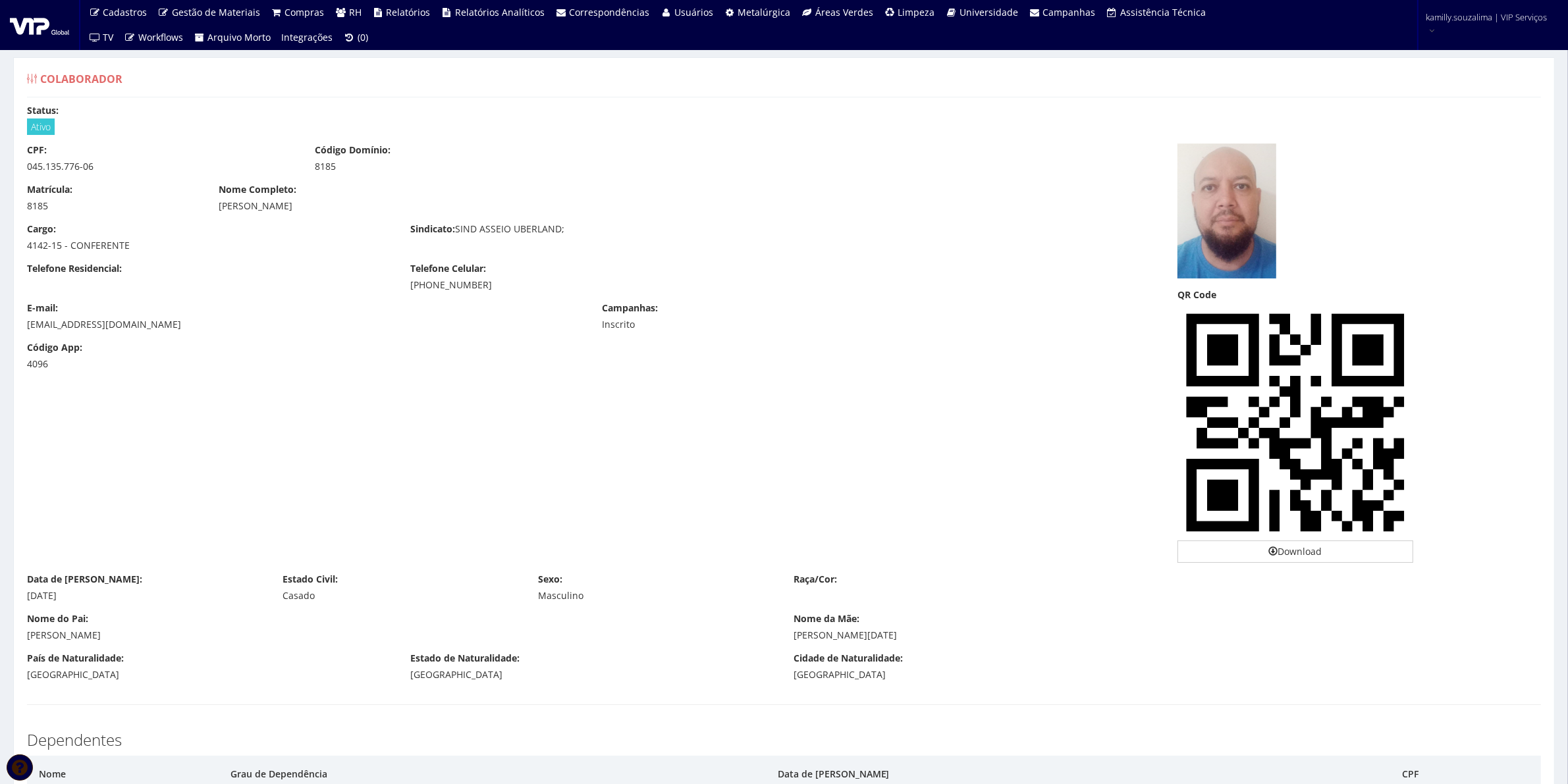
drag, startPoint x: 502, startPoint y: 290, endPoint x: 406, endPoint y: 292, distance: 96.0
click at [406, 292] on div "Telefone Residencial: Telefone Celular: (34) 99653-1876" at bounding box center [592, 281] width 1150 height 40
copy div "(34) 99653-1876"
drag, startPoint x: 370, startPoint y: 206, endPoint x: 216, endPoint y: 211, distance: 154.1
click at [216, 211] on div "Nome Completo: CLAUDIO APARECIDO SANTIAGO" at bounding box center [592, 198] width 767 height 30
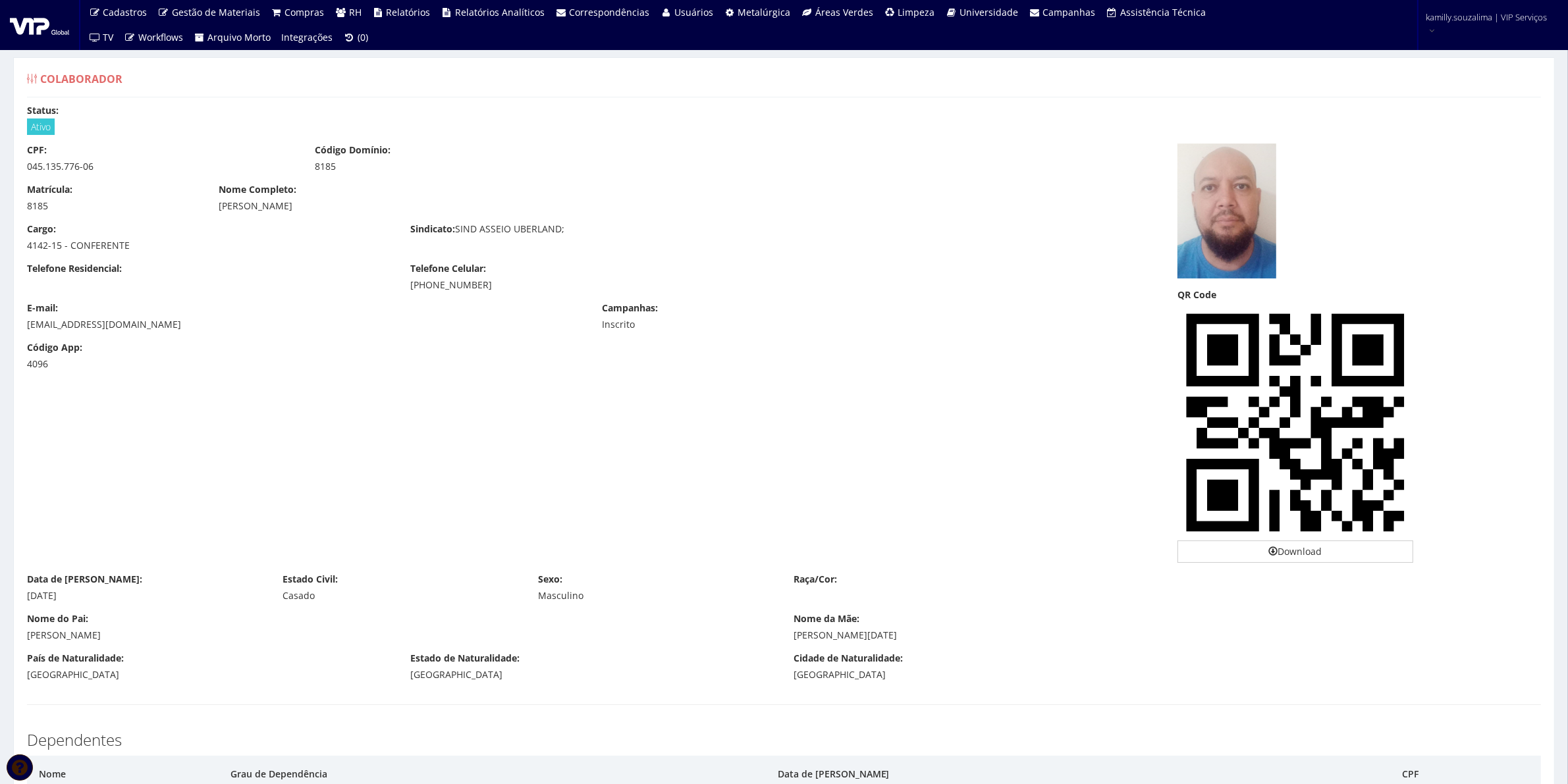
copy div "CLAUDIO APARECIDO SANTIAGO"
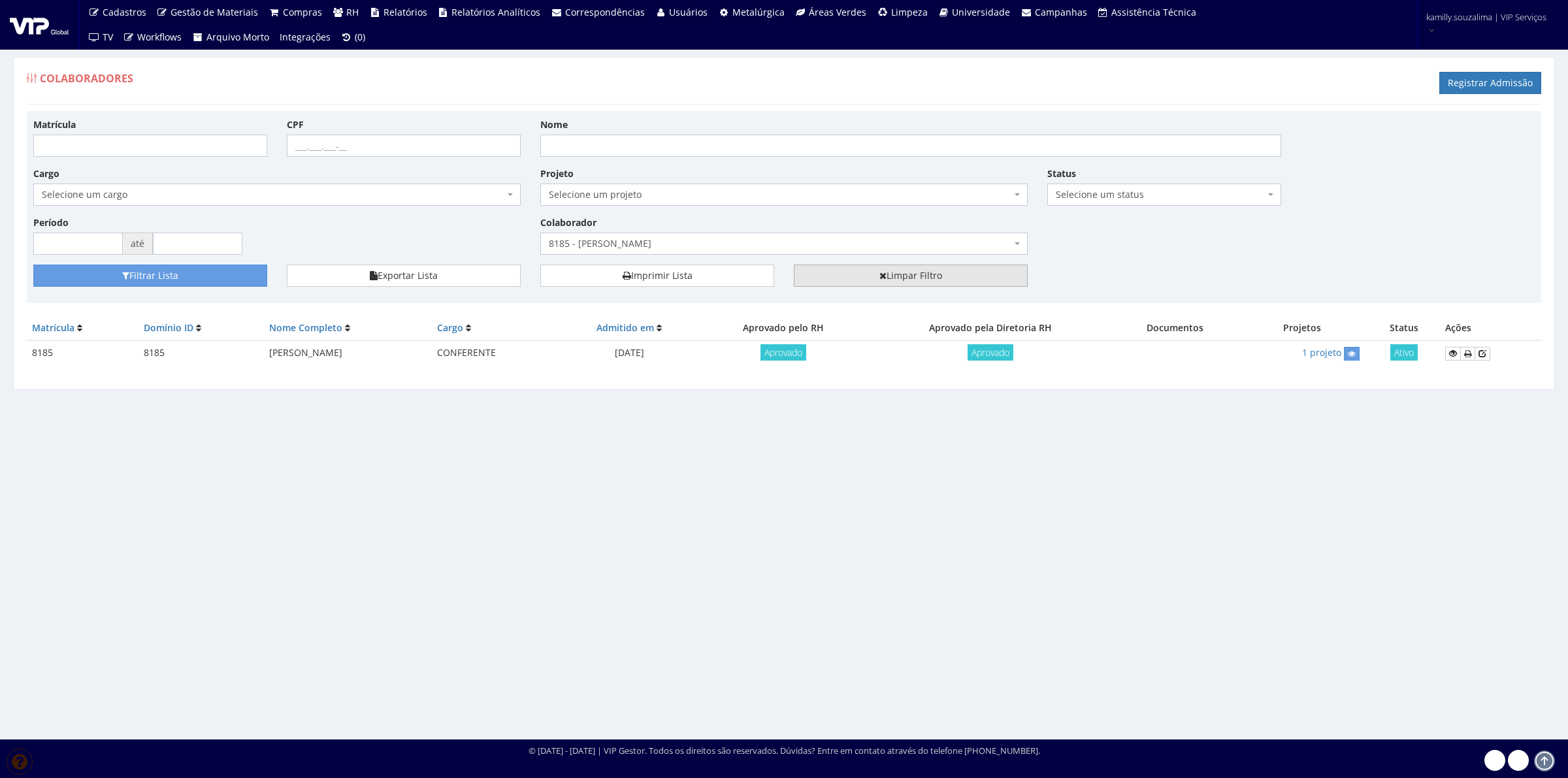
click at [887, 278] on link "Limpar Filtro" at bounding box center [910, 275] width 234 height 22
click at [859, 262] on div "Matrícula CPF Nome Cargo Selecione um cargo G0610 D0029 - 4110-05 - AGENTE DE A…" at bounding box center [784, 191] width 1520 height 147
click at [856, 281] on link "Limpar Filtro" at bounding box center [910, 275] width 234 height 22
